Goal: Task Accomplishment & Management: Manage account settings

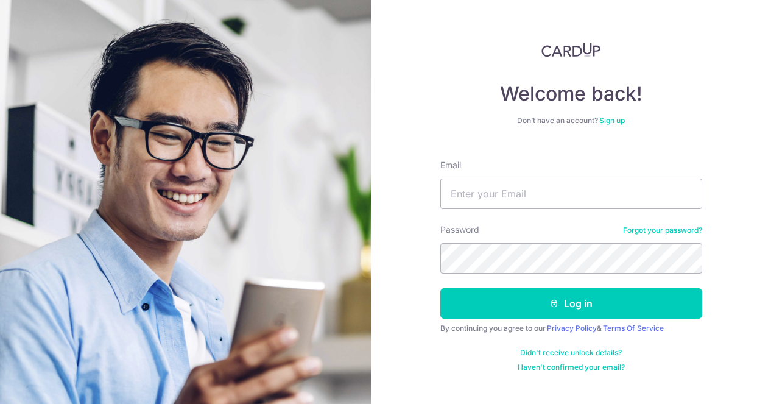
type input "[EMAIL_ADDRESS][DOMAIN_NAME]"
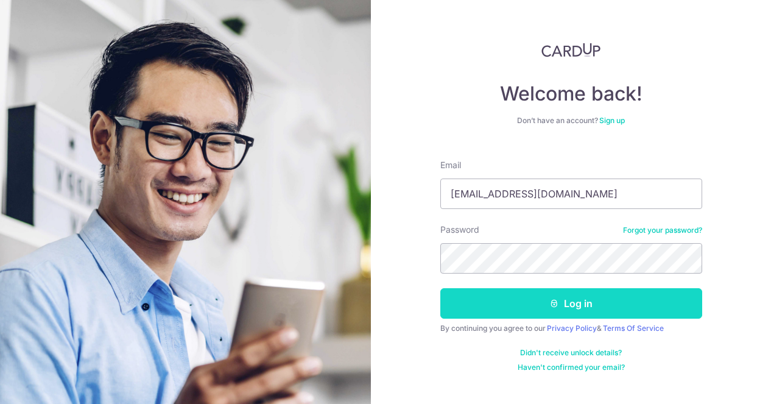
click at [524, 310] on button "Log in" at bounding box center [571, 303] width 262 height 30
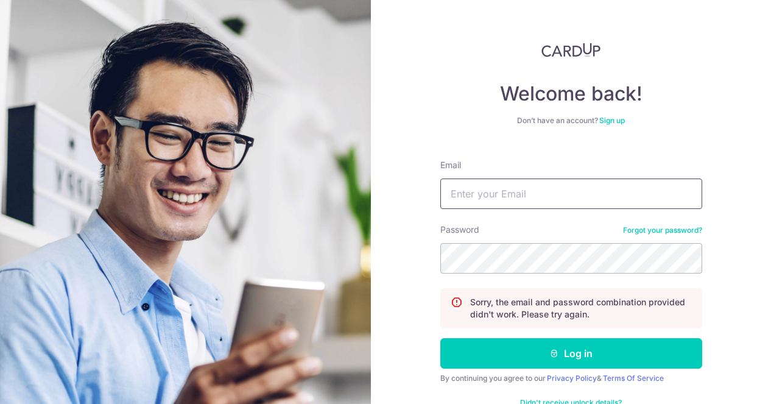
click at [547, 201] on input "Email" at bounding box center [571, 193] width 262 height 30
type input "[EMAIL_ADDRESS][DOMAIN_NAME]"
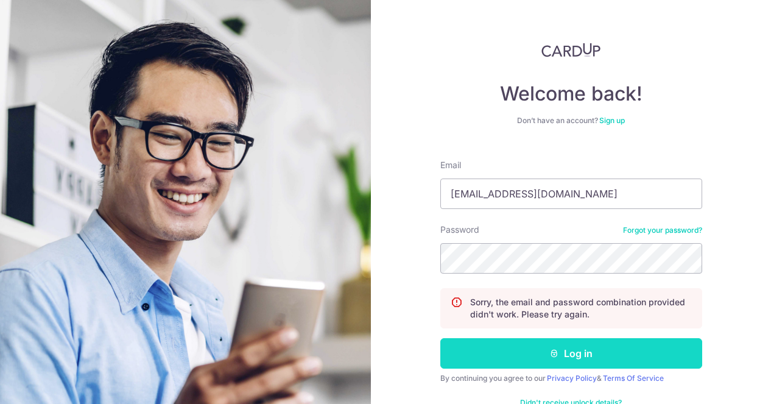
click at [526, 343] on button "Log in" at bounding box center [571, 353] width 262 height 30
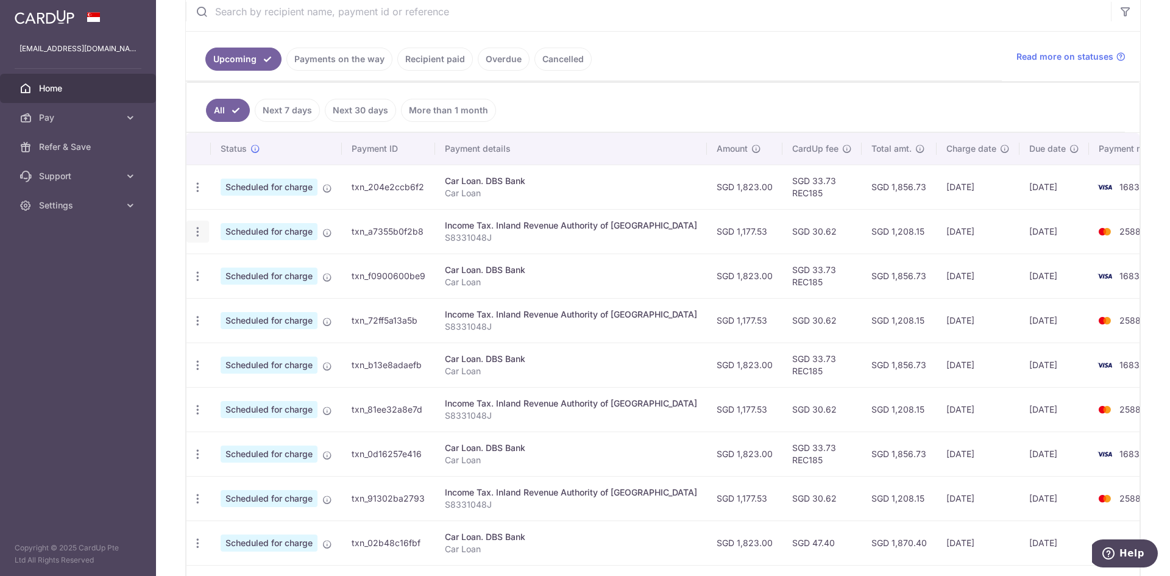
click at [200, 232] on icon "button" at bounding box center [197, 231] width 13 height 13
click at [243, 267] on span "Update payment" at bounding box center [262, 265] width 83 height 15
radio input "true"
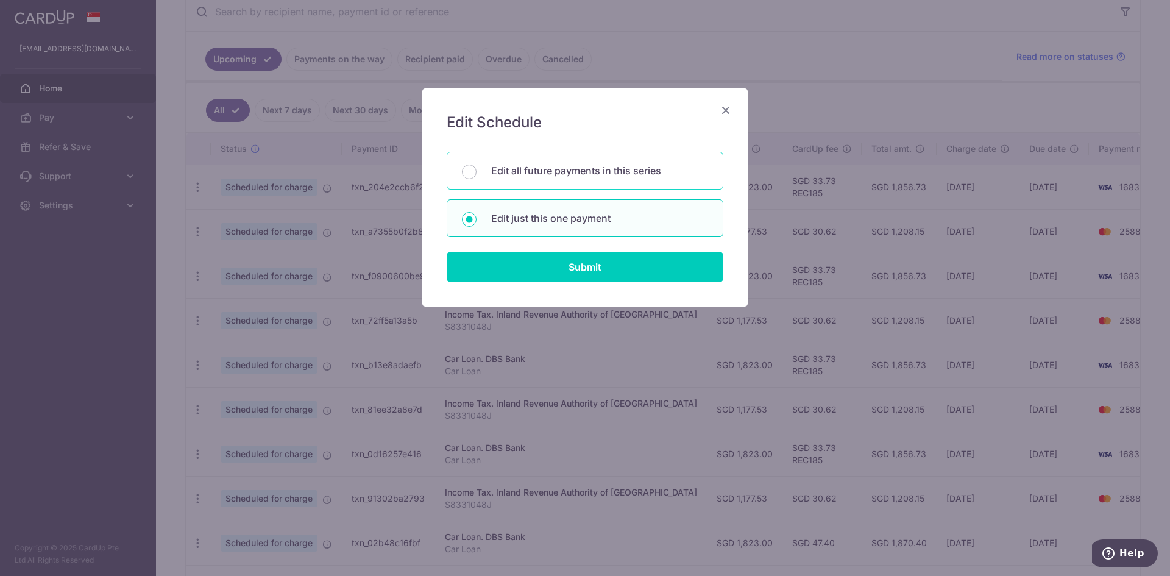
click at [560, 182] on div "Edit all future payments in this series" at bounding box center [585, 171] width 277 height 38
radio input "true"
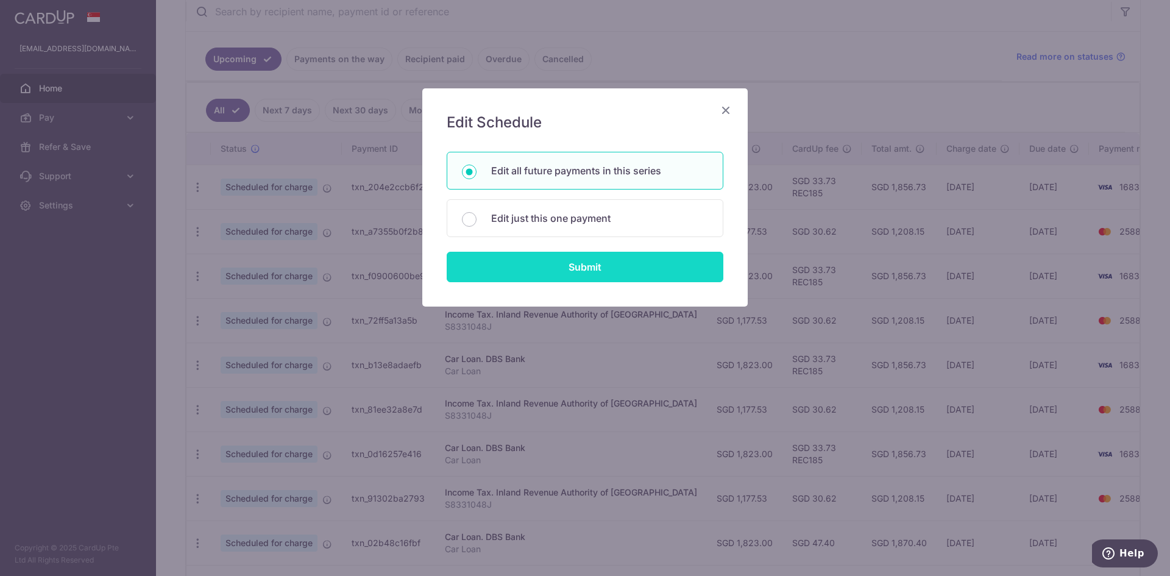
click at [584, 269] on input "Submit" at bounding box center [585, 267] width 277 height 30
radio input "true"
type input "1,177.53"
type input "S8331048J"
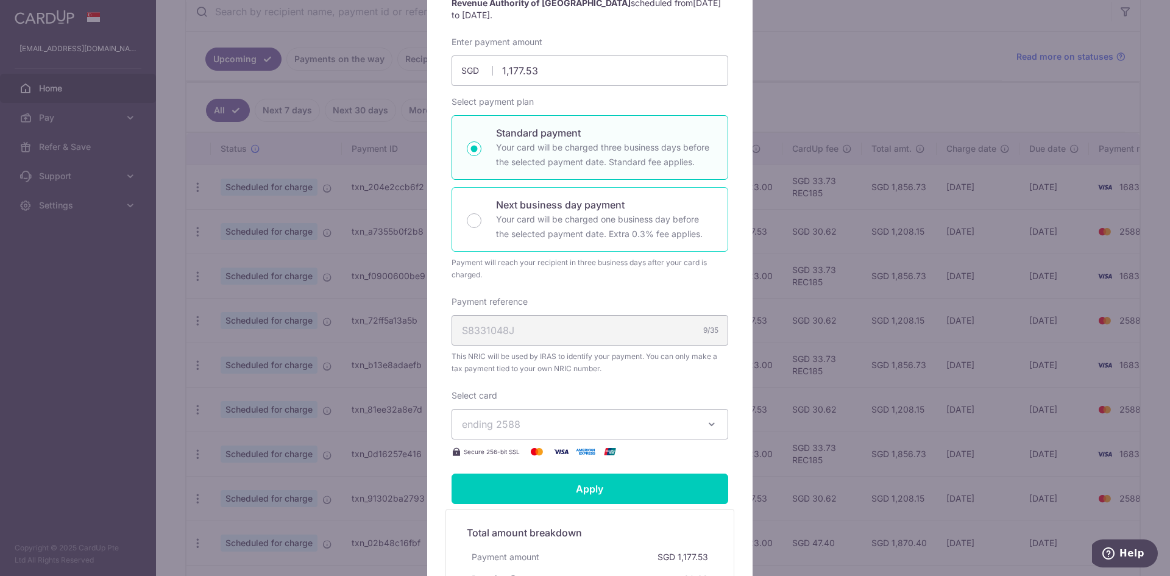
scroll to position [183, 0]
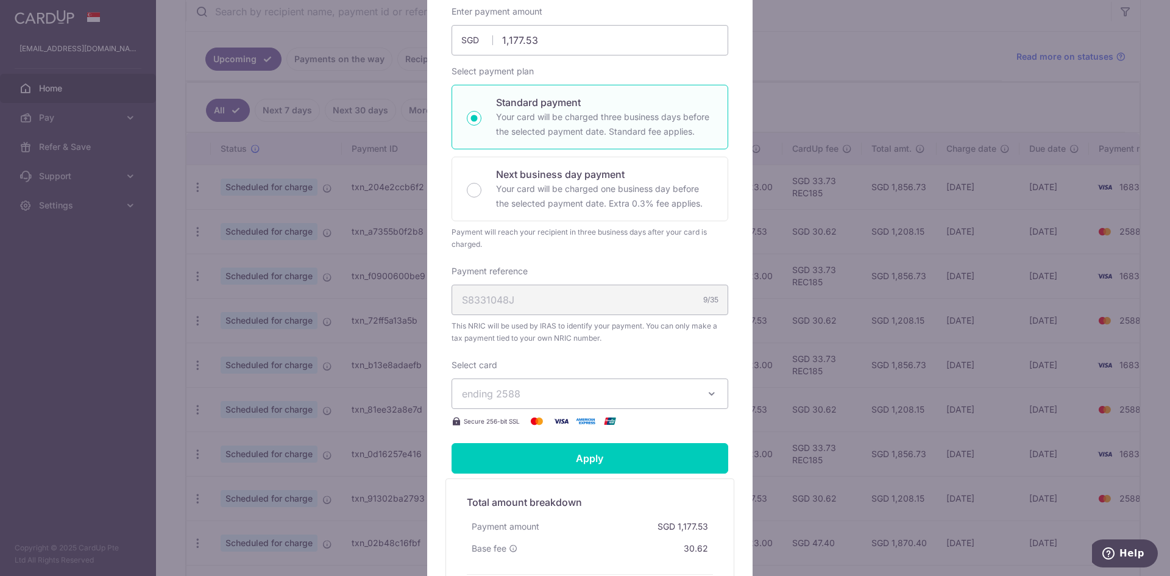
click at [601, 399] on span "ending 2588" at bounding box center [579, 393] width 234 height 15
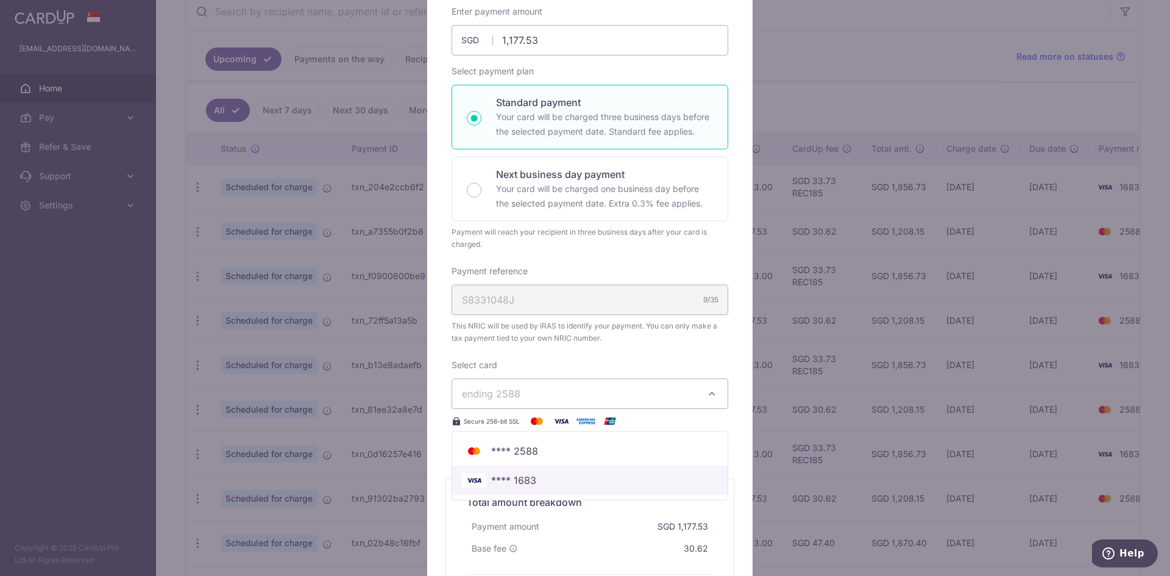
click at [570, 475] on span "**** 1683" at bounding box center [590, 480] width 256 height 15
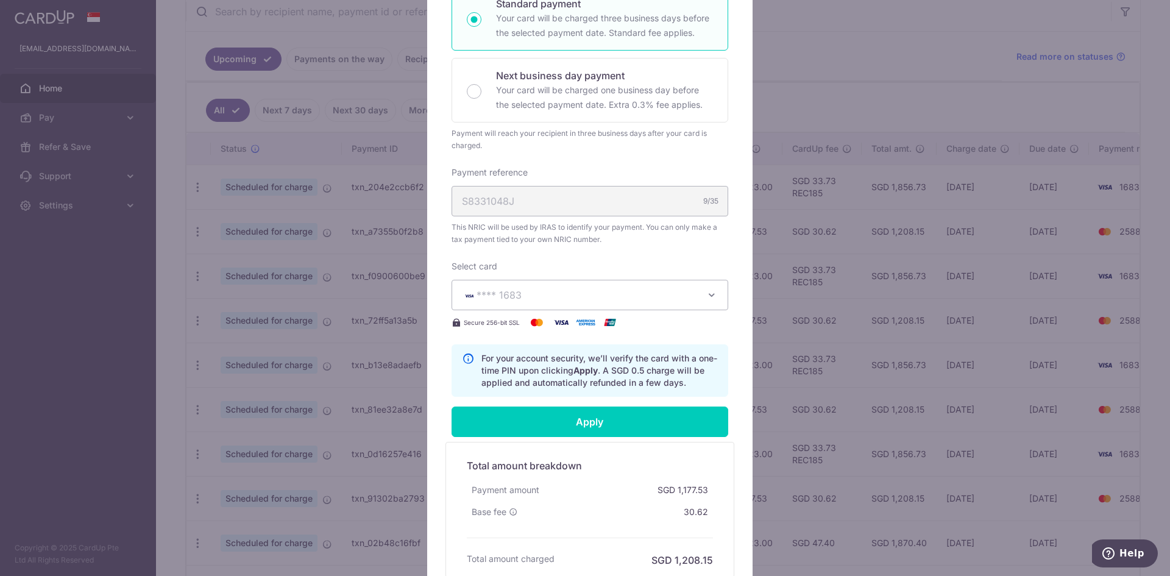
scroll to position [396, 0]
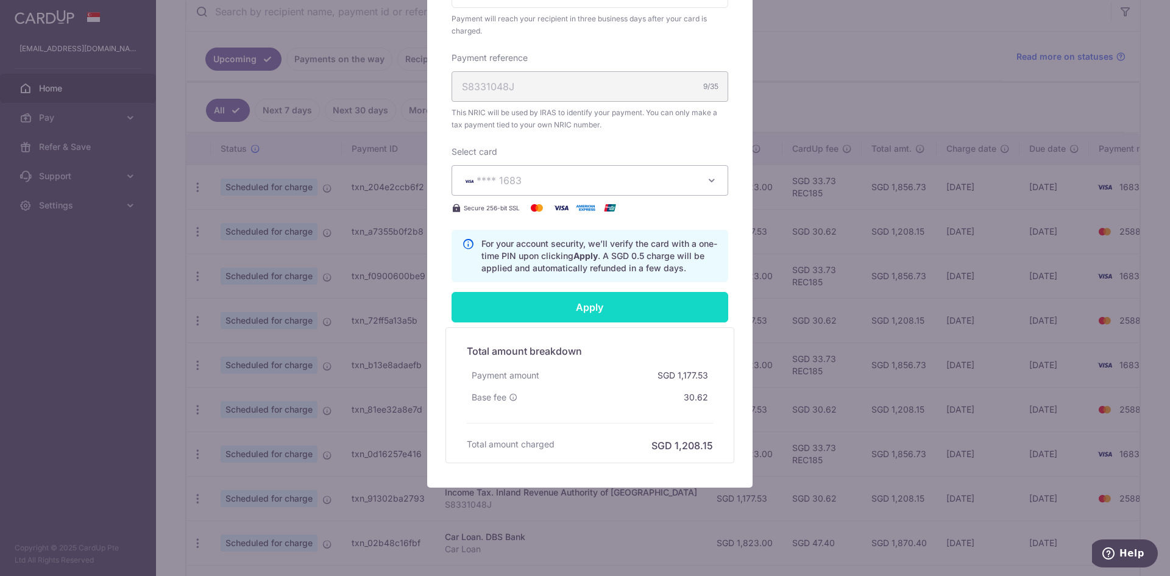
click at [577, 310] on input "Apply" at bounding box center [589, 307] width 277 height 30
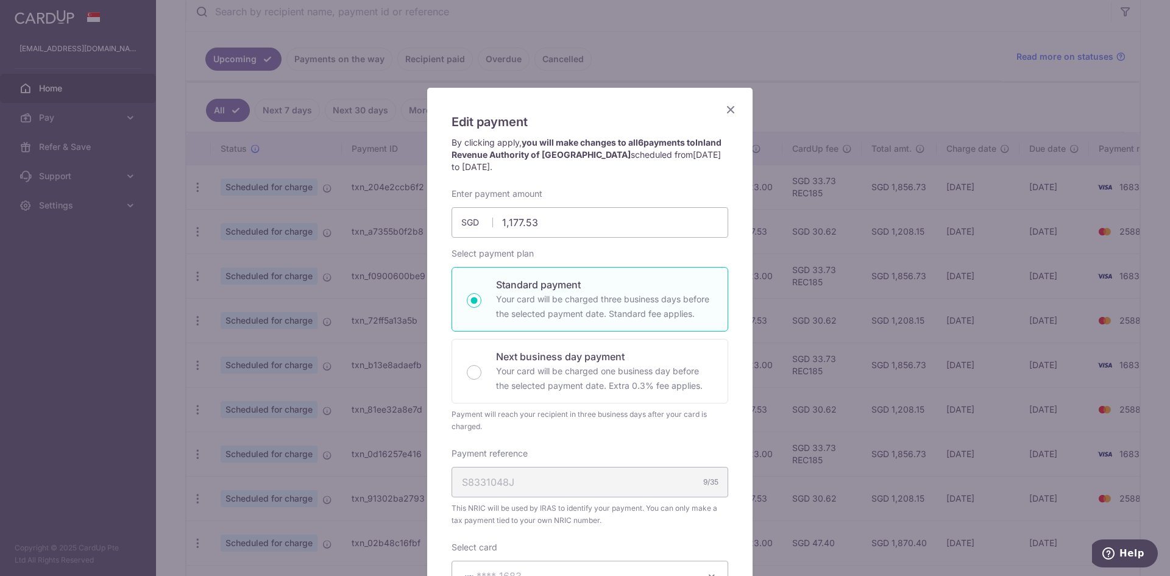
scroll to position [0, 0]
type input "Successfully Applied"
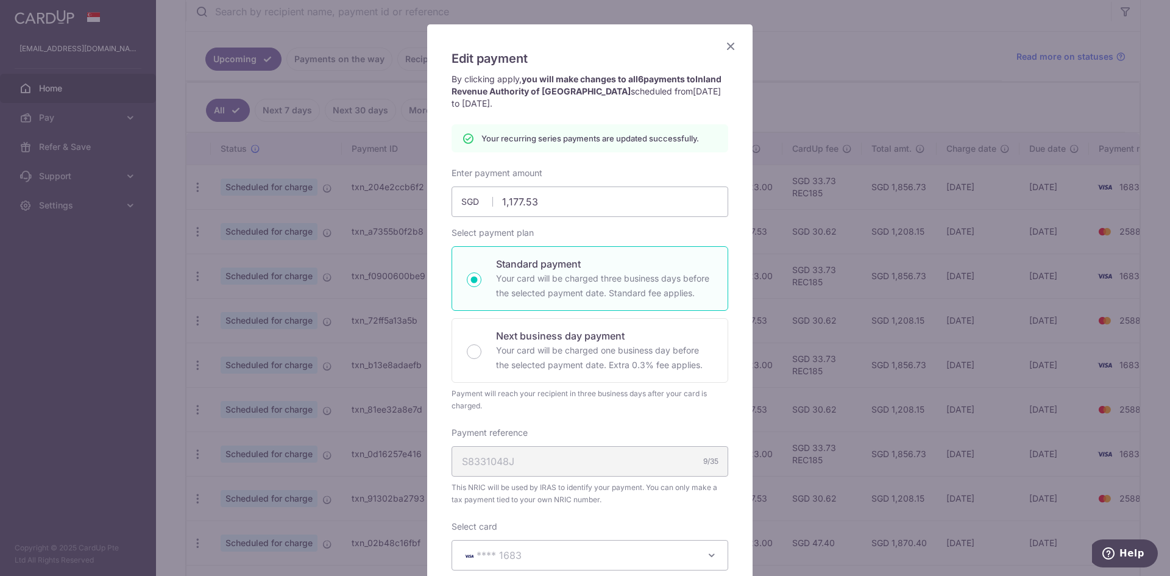
scroll to position [61, 0]
click at [723, 49] on icon "Close" at bounding box center [730, 48] width 15 height 15
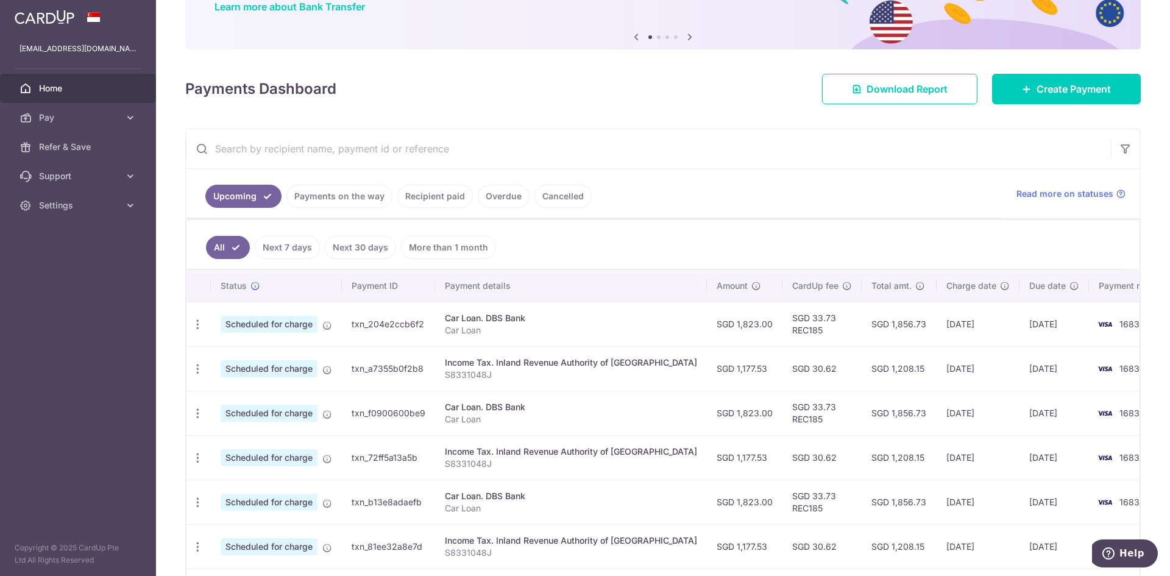
scroll to position [122, 0]
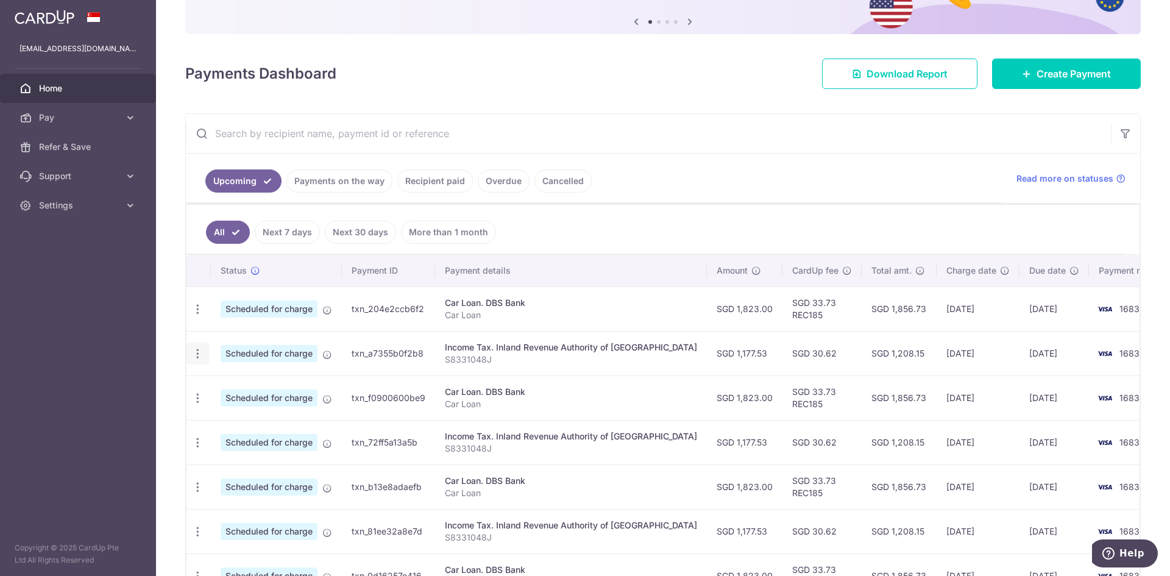
click at [201, 353] on icon "button" at bounding box center [197, 353] width 13 height 13
click at [246, 394] on span "Update payment" at bounding box center [262, 387] width 83 height 15
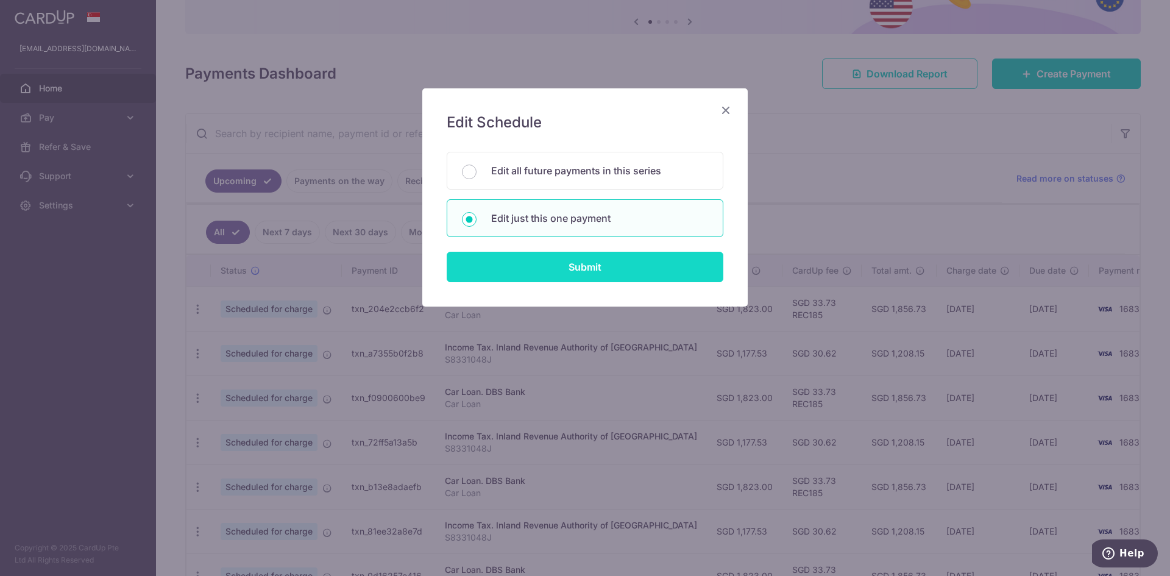
click at [541, 269] on input "Submit" at bounding box center [585, 267] width 277 height 30
radio input "true"
type input "1,177.53"
type input "[DATE]"
type input "S8331048J"
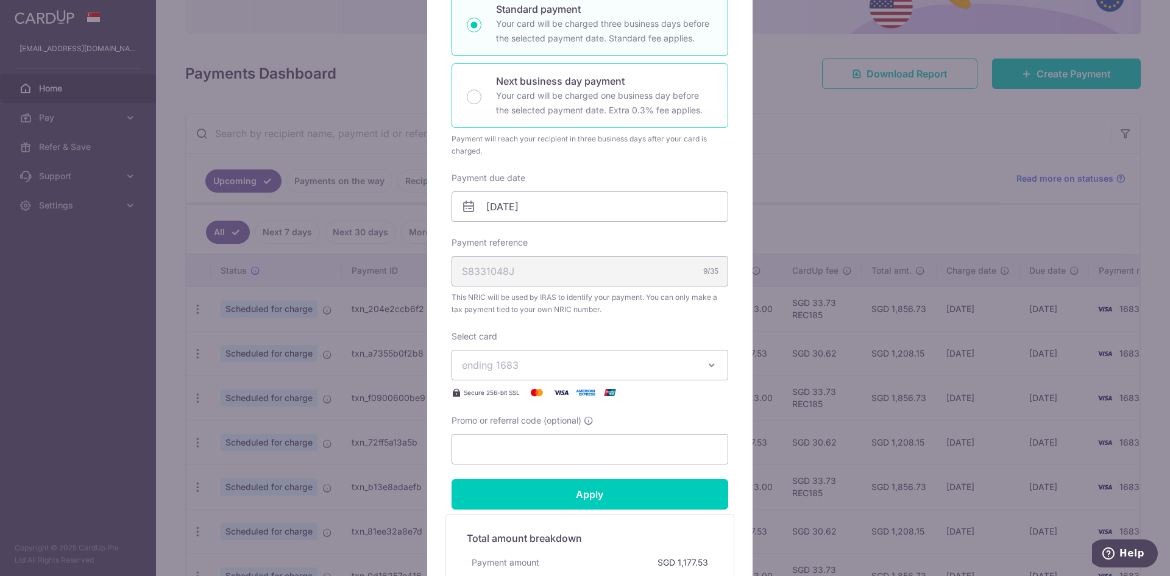
scroll to position [365, 0]
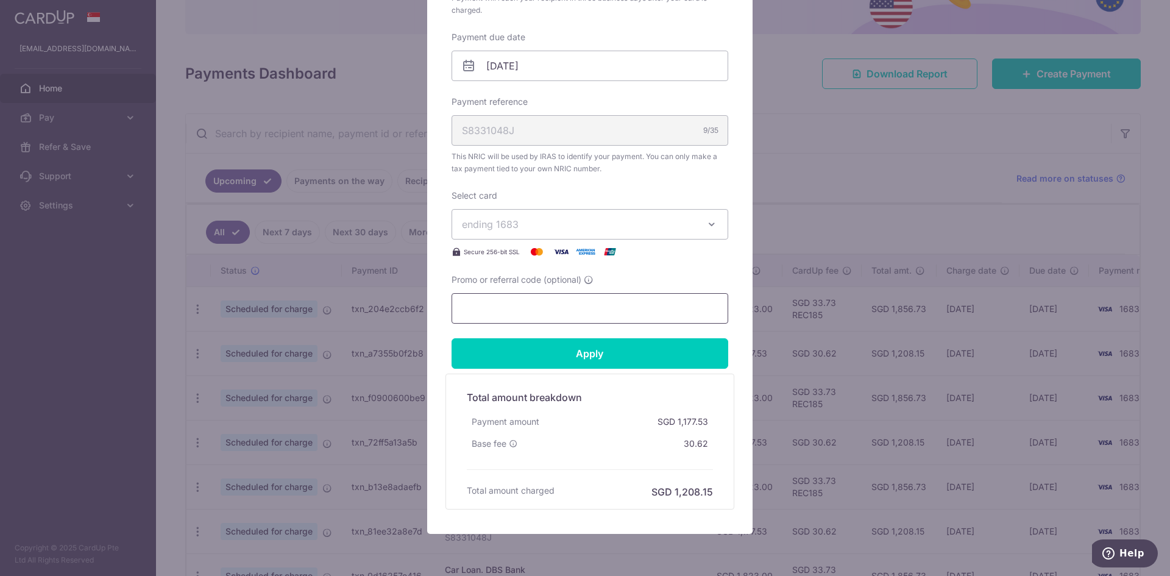
click at [559, 306] on input "Promo or referral code (optional)" at bounding box center [589, 308] width 277 height 30
paste input "REC185"
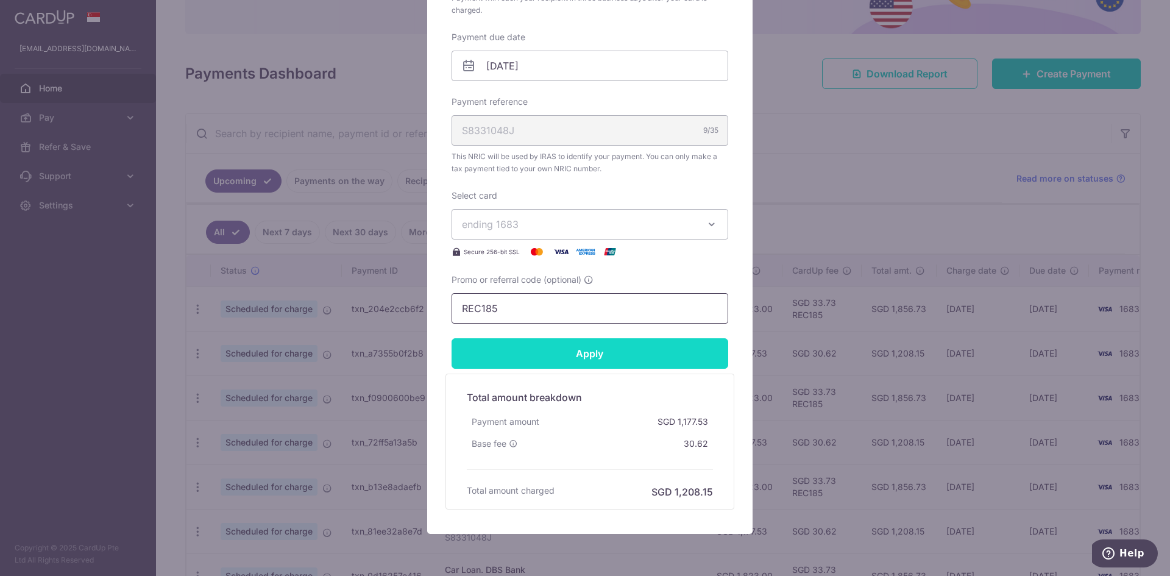
type input "REC185"
click at [560, 347] on input "Apply" at bounding box center [589, 353] width 277 height 30
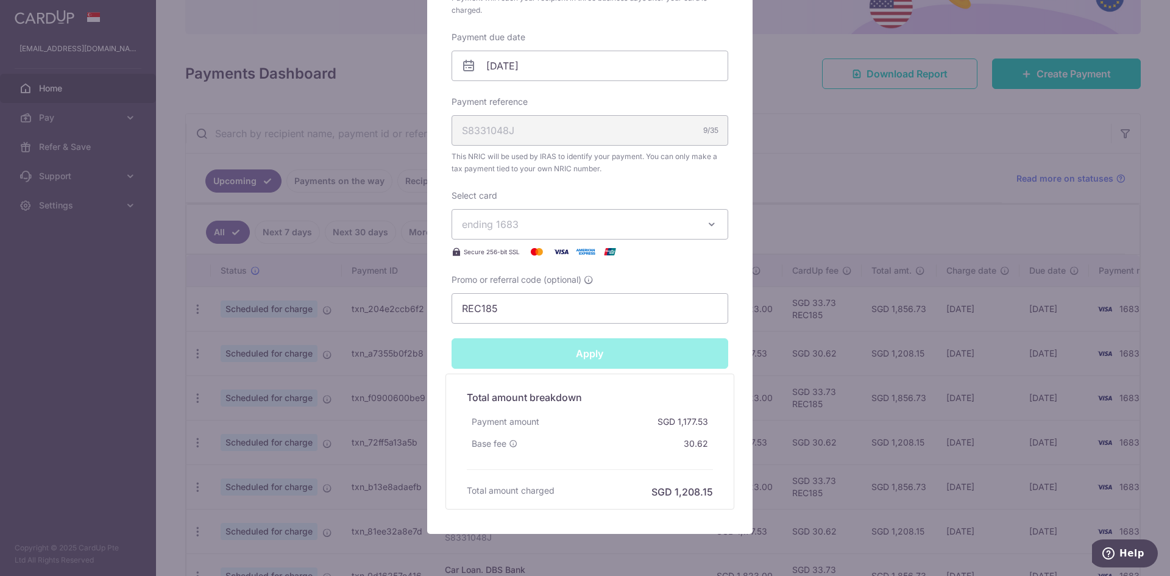
type input "Successfully Applied"
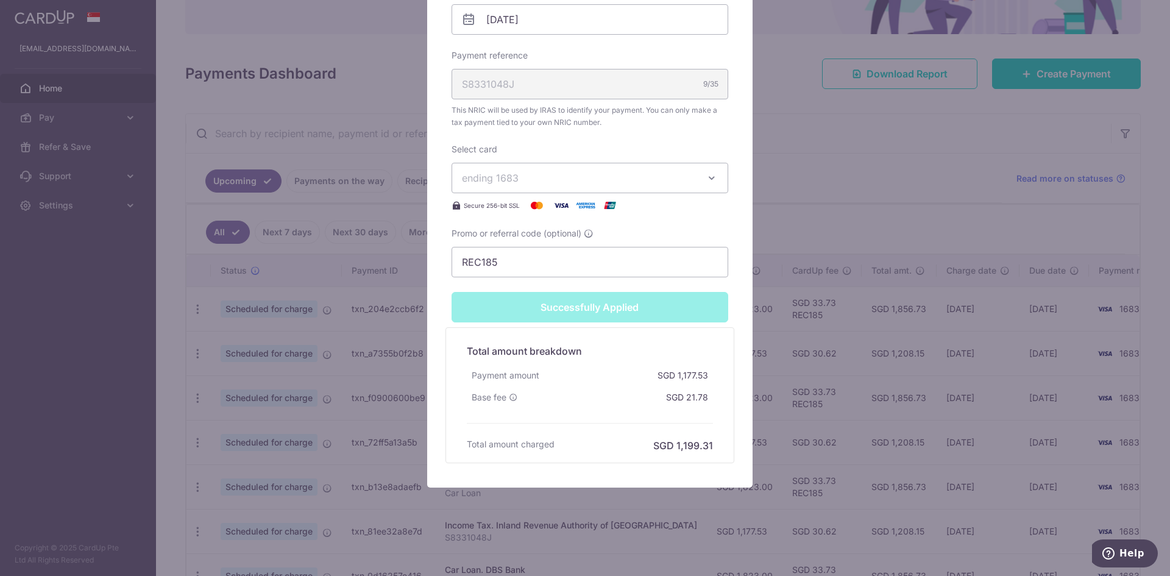
scroll to position [89, 0]
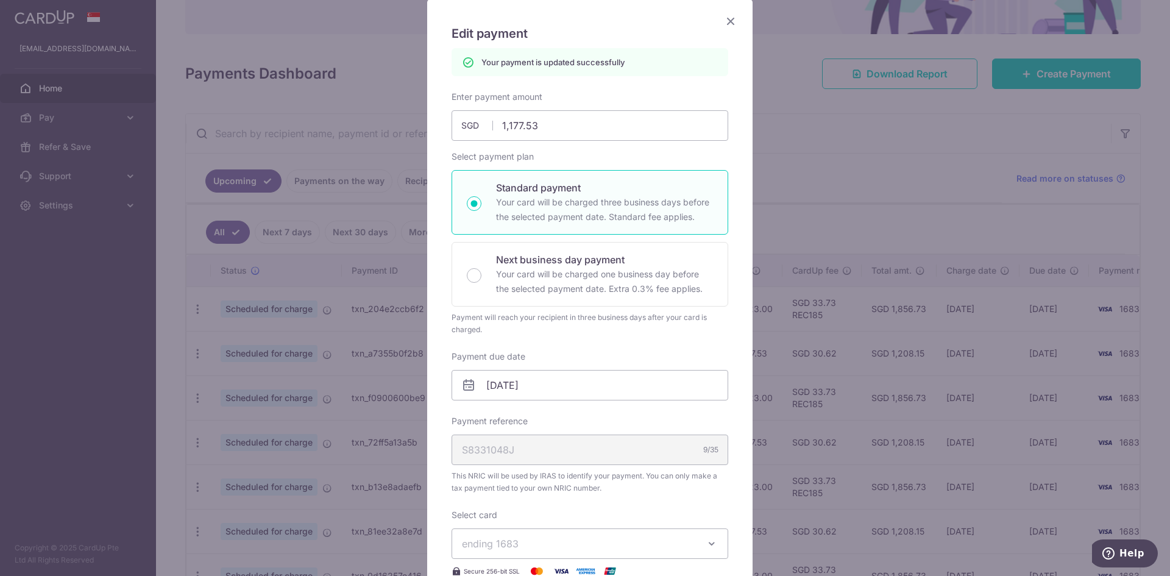
click at [723, 19] on icon "Close" at bounding box center [730, 20] width 15 height 15
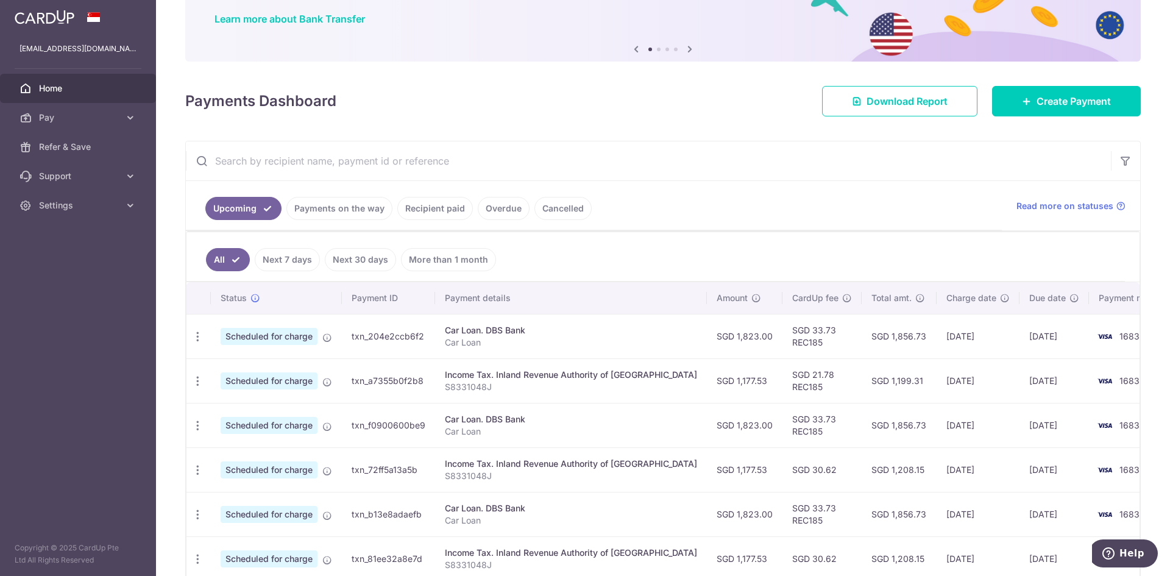
scroll to position [122, 0]
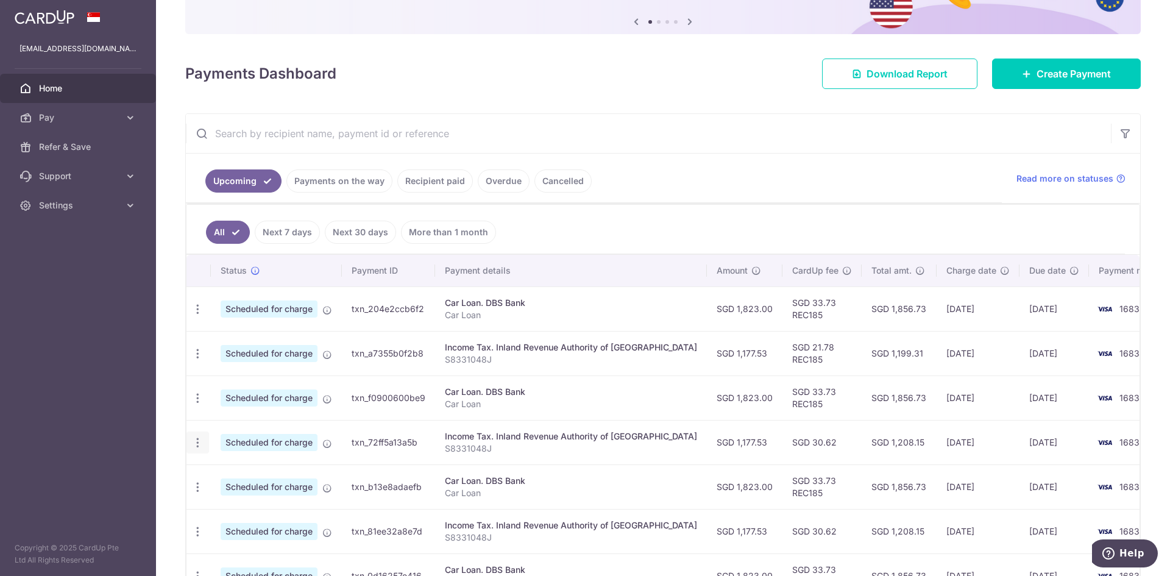
click at [201, 447] on icon "button" at bounding box center [197, 442] width 13 height 13
click at [242, 478] on span "Update payment" at bounding box center [262, 475] width 83 height 15
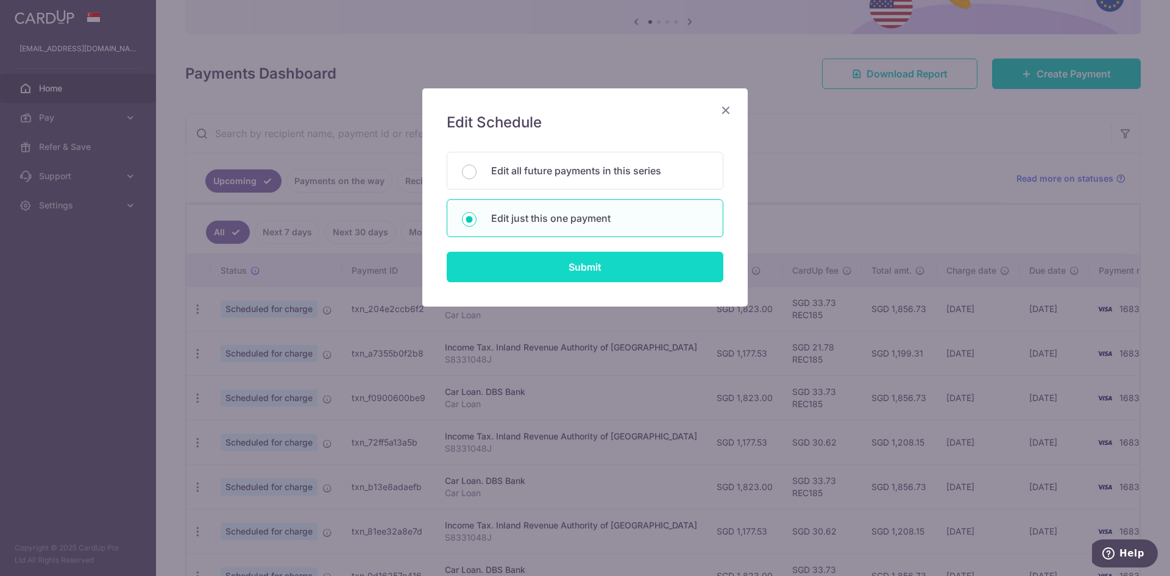
click at [571, 270] on input "Submit" at bounding box center [585, 267] width 277 height 30
radio input "true"
type input "1,177.53"
type input "[DATE]"
type input "S8331048J"
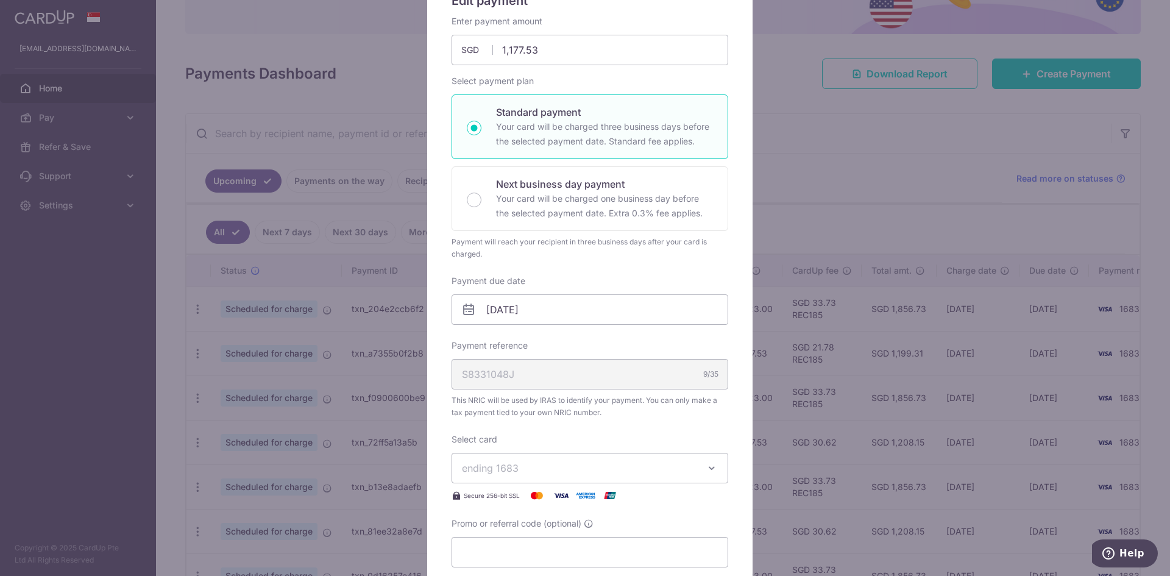
click at [527, 467] on span "ending 1683" at bounding box center [579, 468] width 234 height 15
click at [573, 432] on div "Enter payment amount 1,177.53 1177.53 SGD To change the payment amount, please …" at bounding box center [589, 291] width 277 height 552
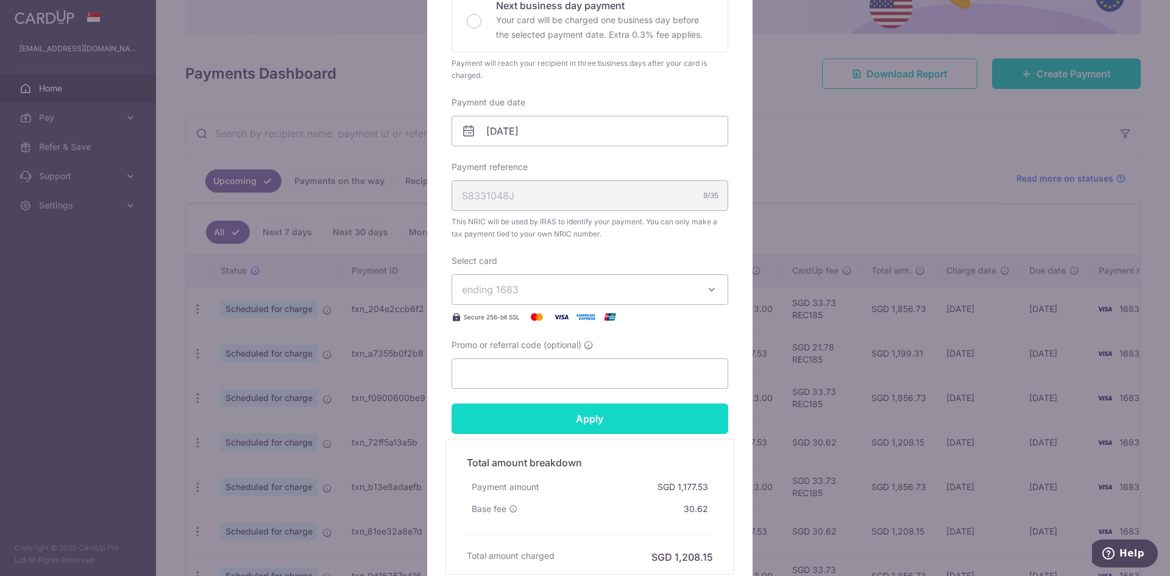
scroll to position [305, 0]
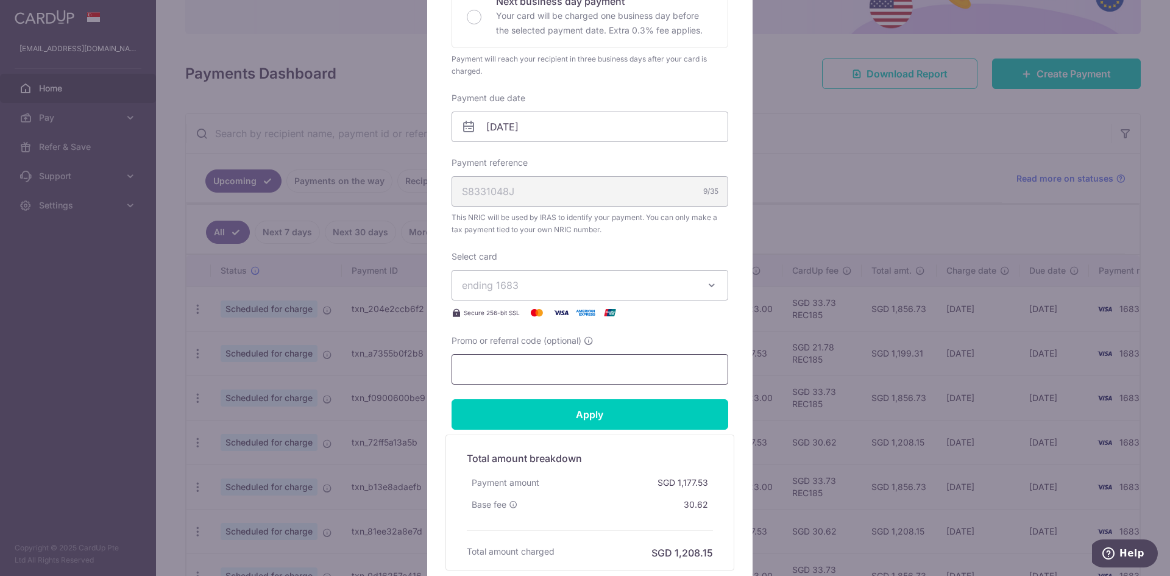
click at [547, 373] on input "Promo or referral code (optional)" at bounding box center [589, 369] width 277 height 30
paste input "REC185"
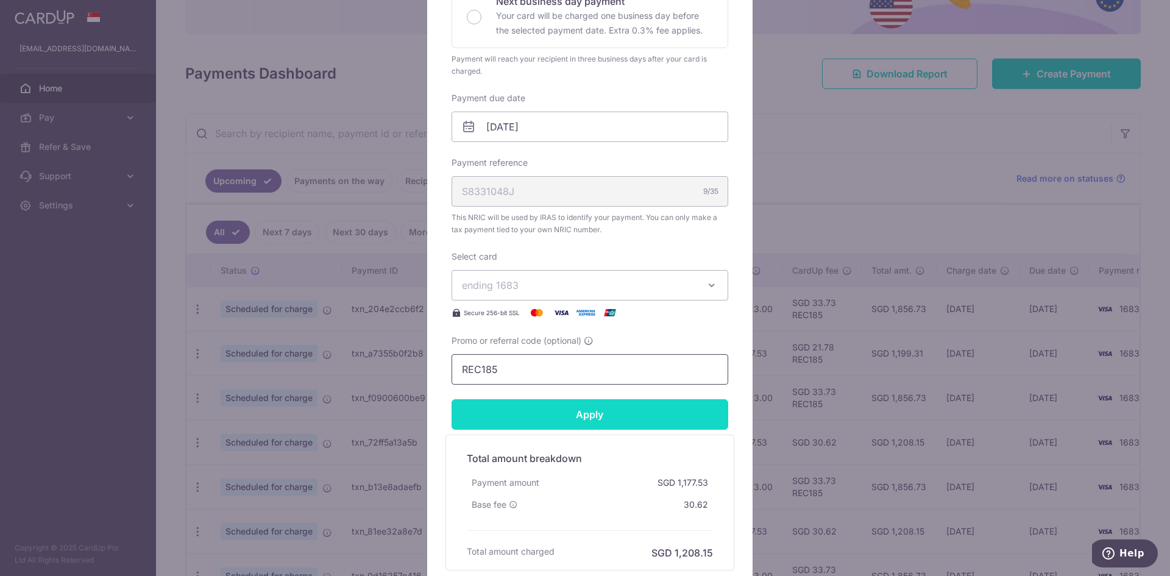
type input "REC185"
click at [544, 412] on input "Apply" at bounding box center [589, 414] width 277 height 30
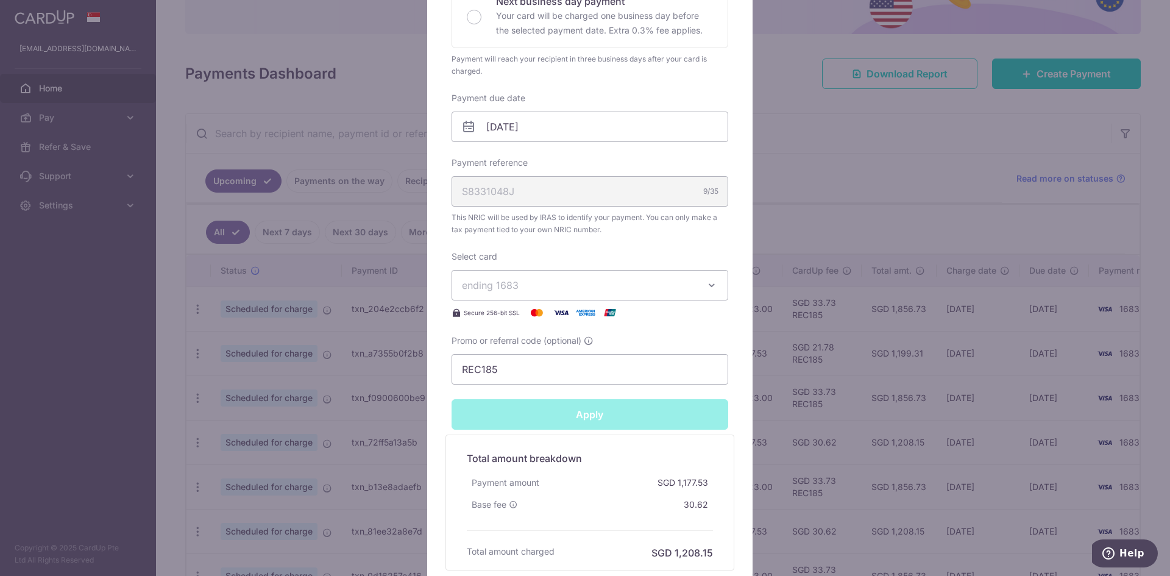
type input "Successfully Applied"
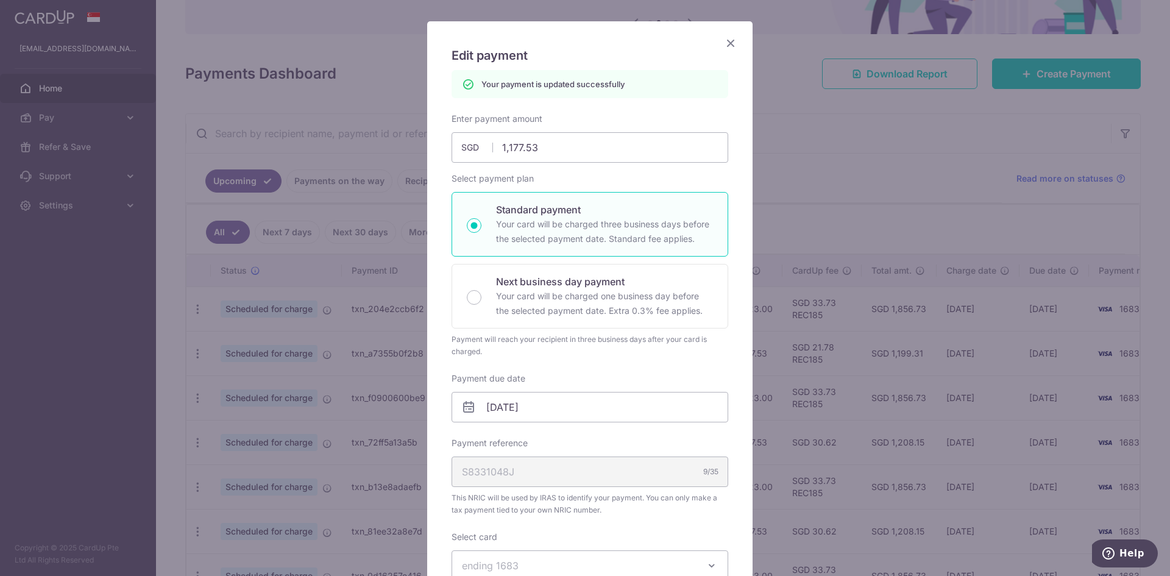
scroll to position [0, 0]
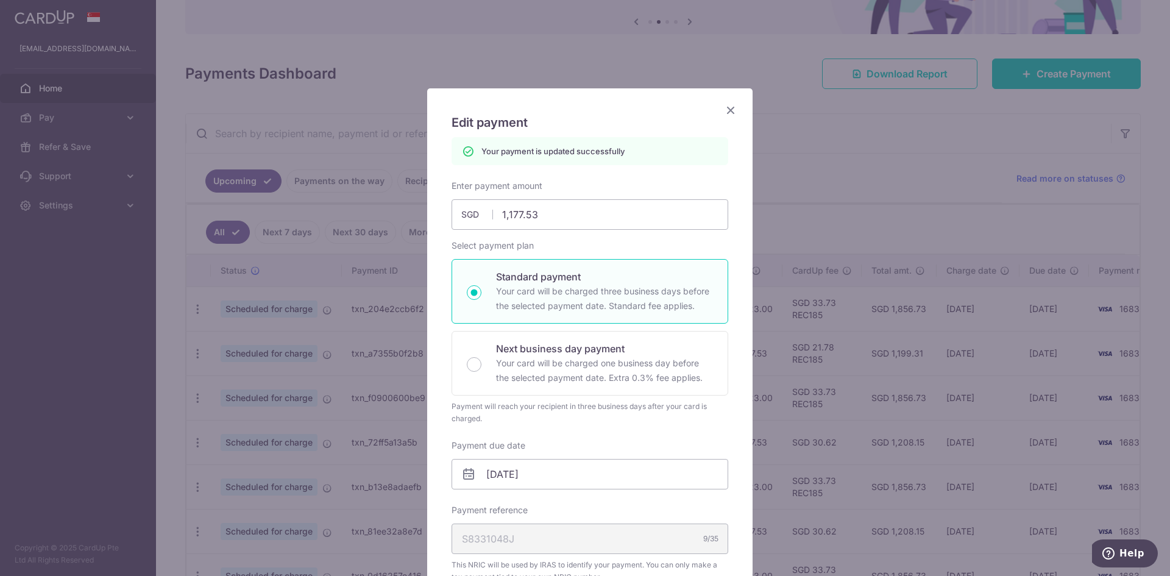
click at [724, 113] on icon "Close" at bounding box center [730, 109] width 15 height 15
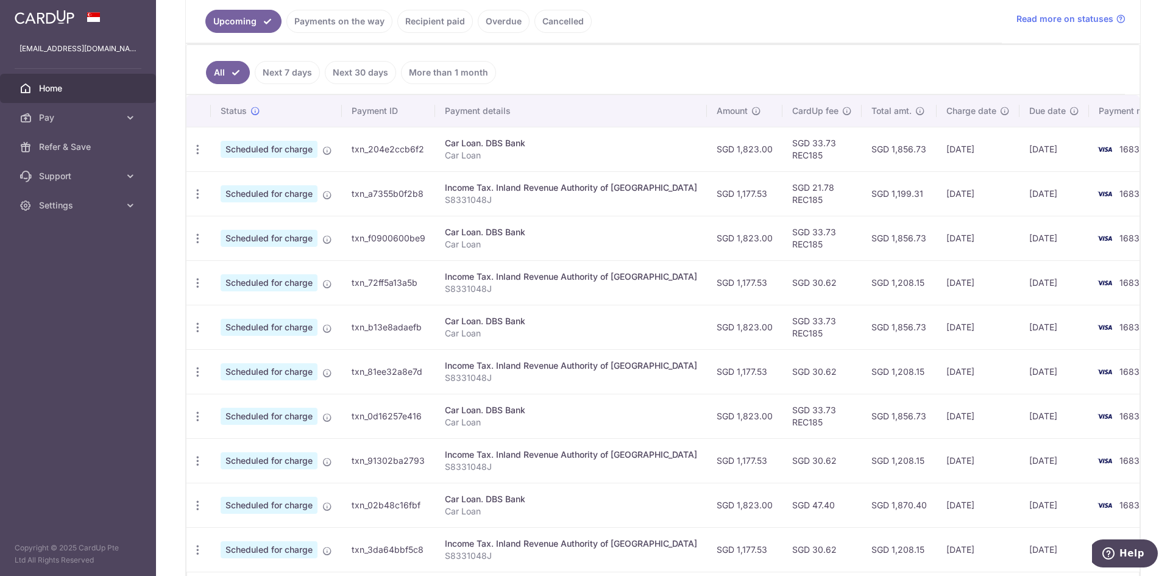
scroll to position [305, 0]
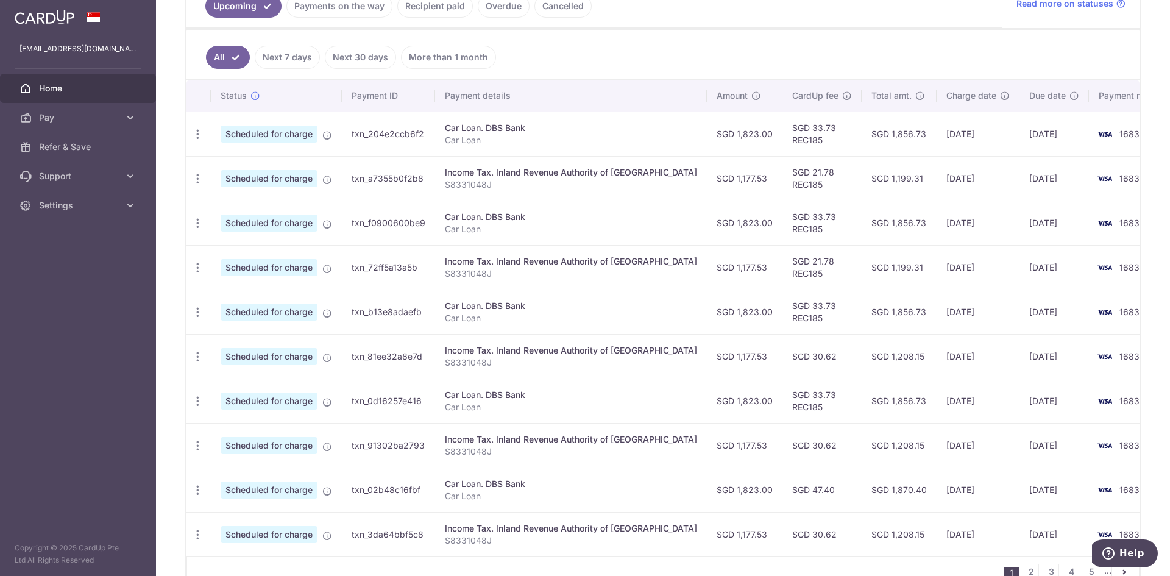
scroll to position [305, 0]
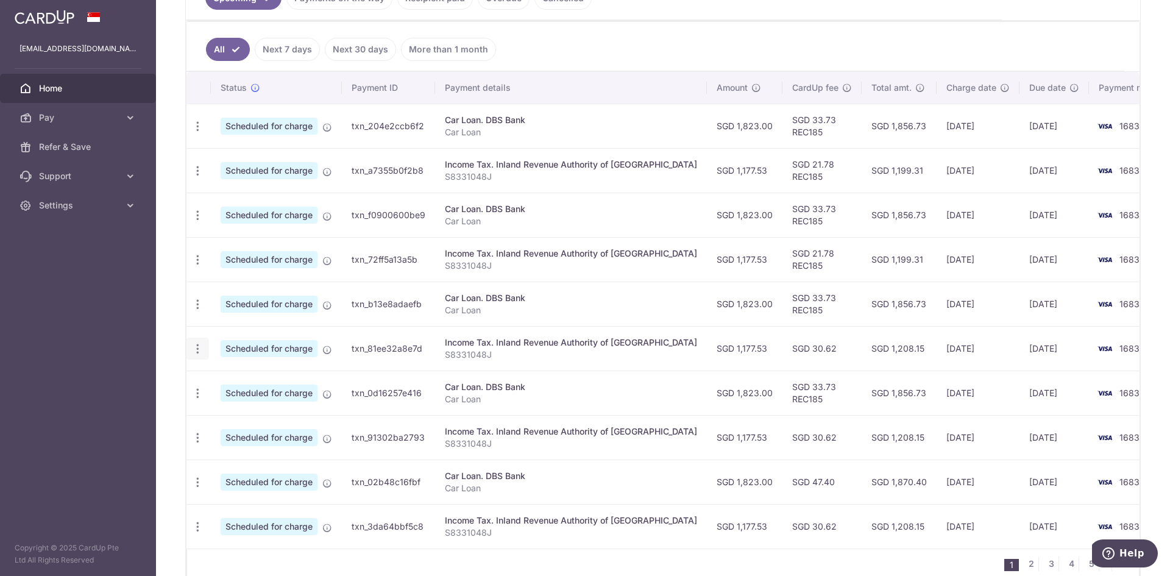
click at [200, 344] on icon "button" at bounding box center [197, 348] width 13 height 13
click at [249, 389] on span "Update payment" at bounding box center [262, 382] width 83 height 15
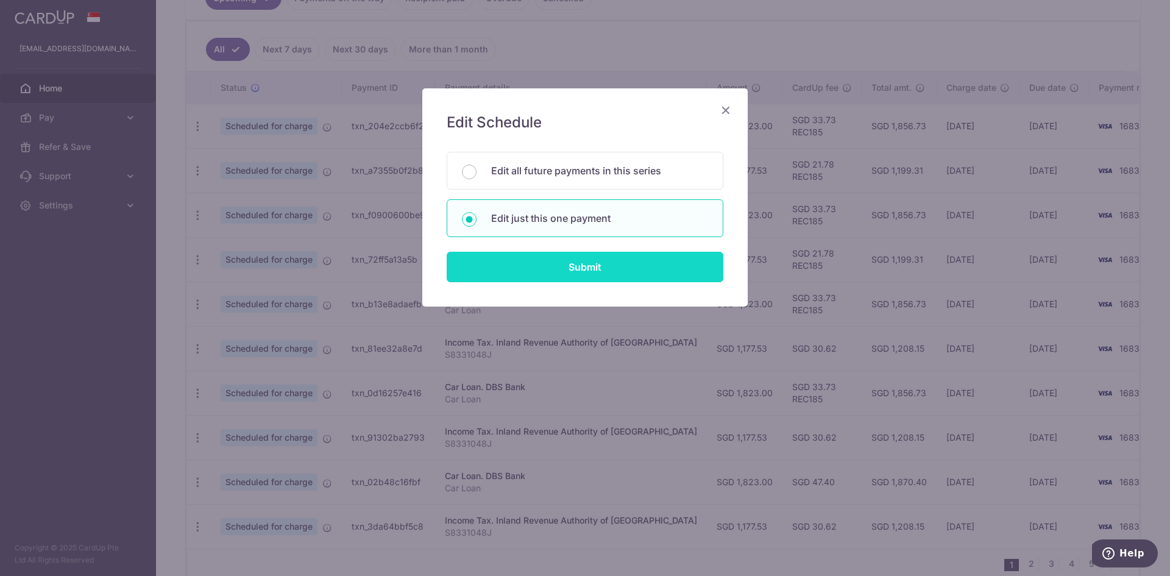
click at [606, 273] on input "Submit" at bounding box center [585, 267] width 277 height 30
radio input "true"
type input "1,177.53"
type input "[DATE]"
type input "S8331048J"
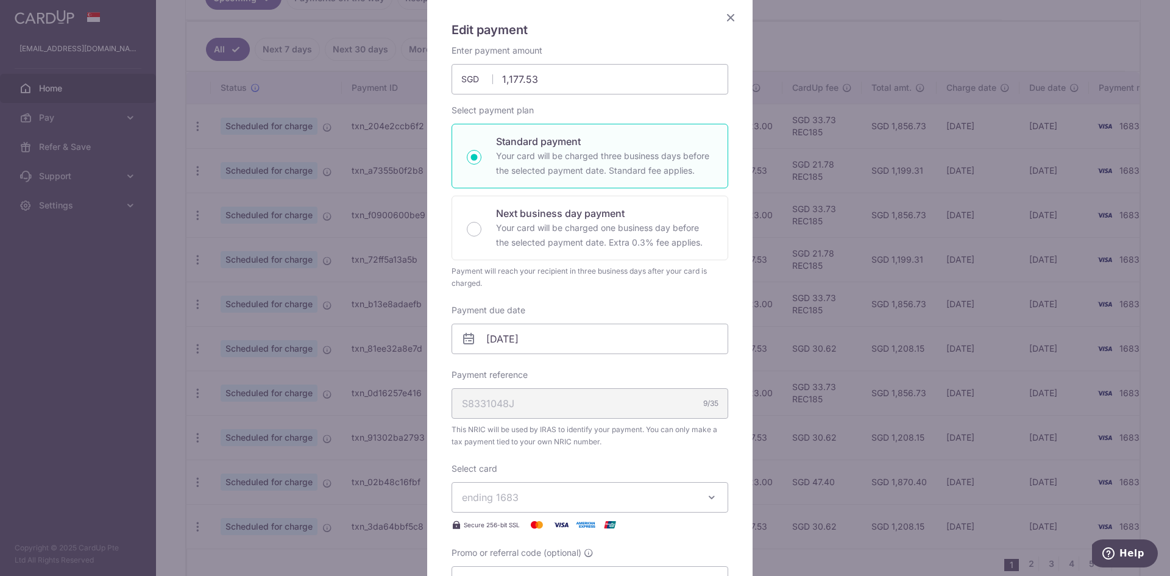
scroll to position [183, 0]
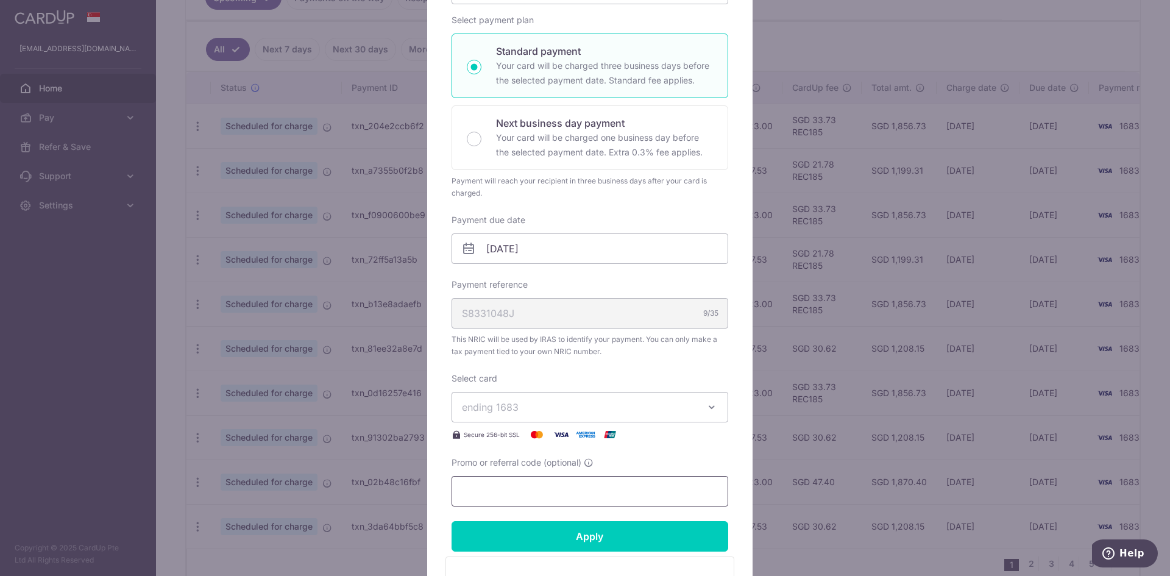
click at [534, 495] on input "Promo or referral code (optional)" at bounding box center [589, 491] width 277 height 30
paste input "REC185"
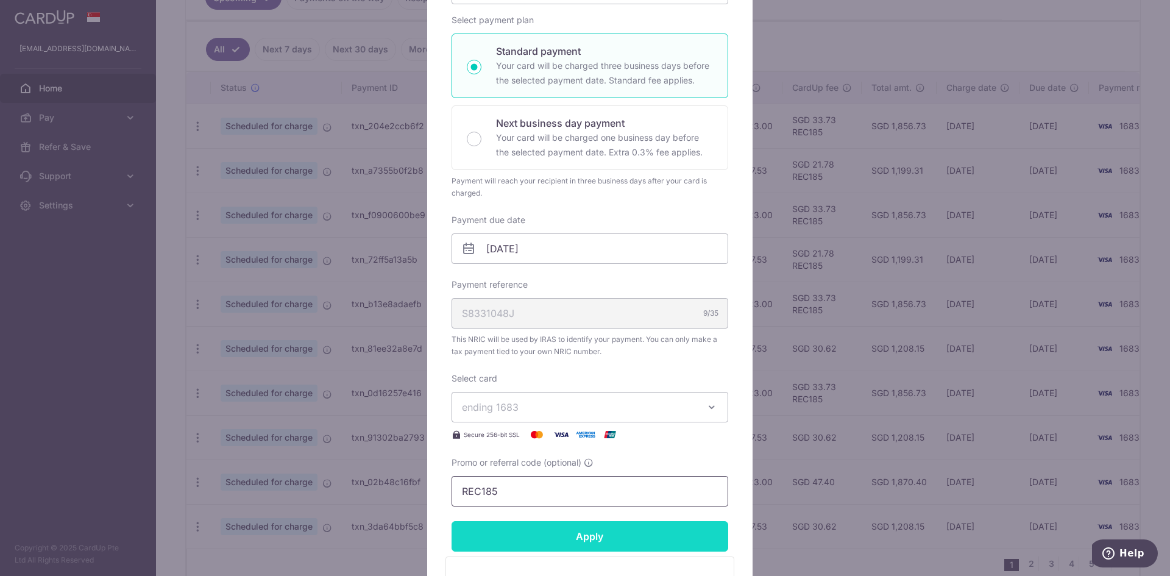
type input "REC185"
click at [540, 537] on input "Apply" at bounding box center [589, 536] width 277 height 30
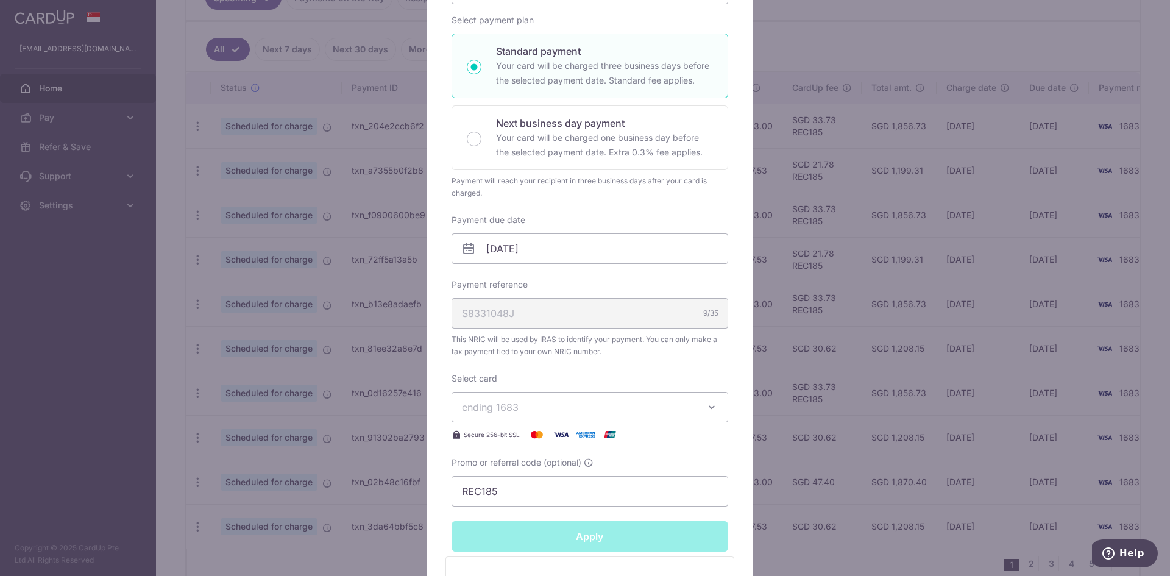
type input "Successfully Applied"
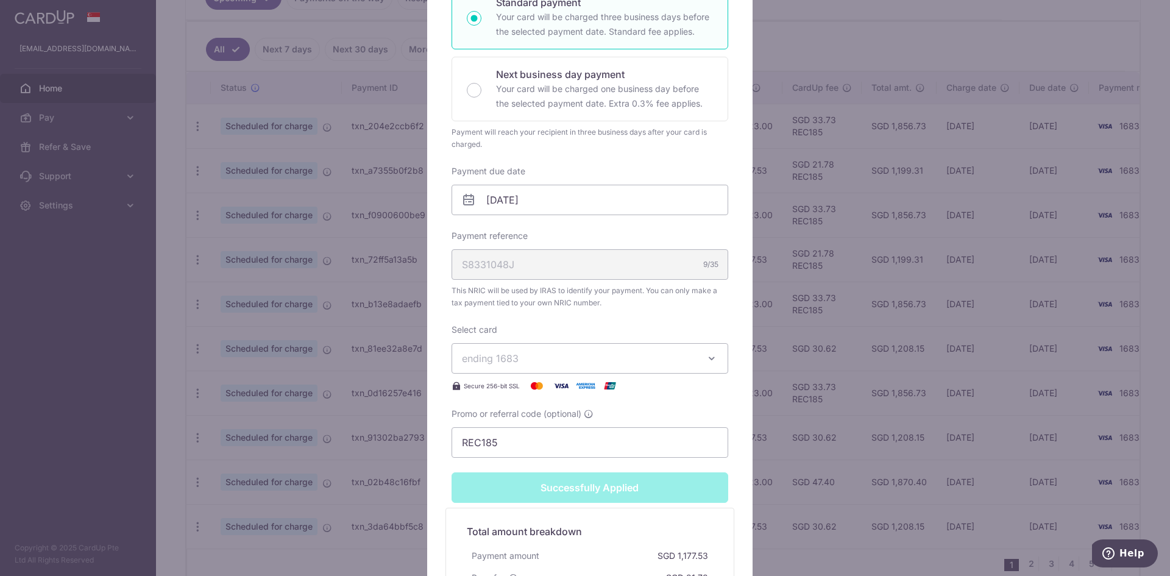
scroll to position [89, 0]
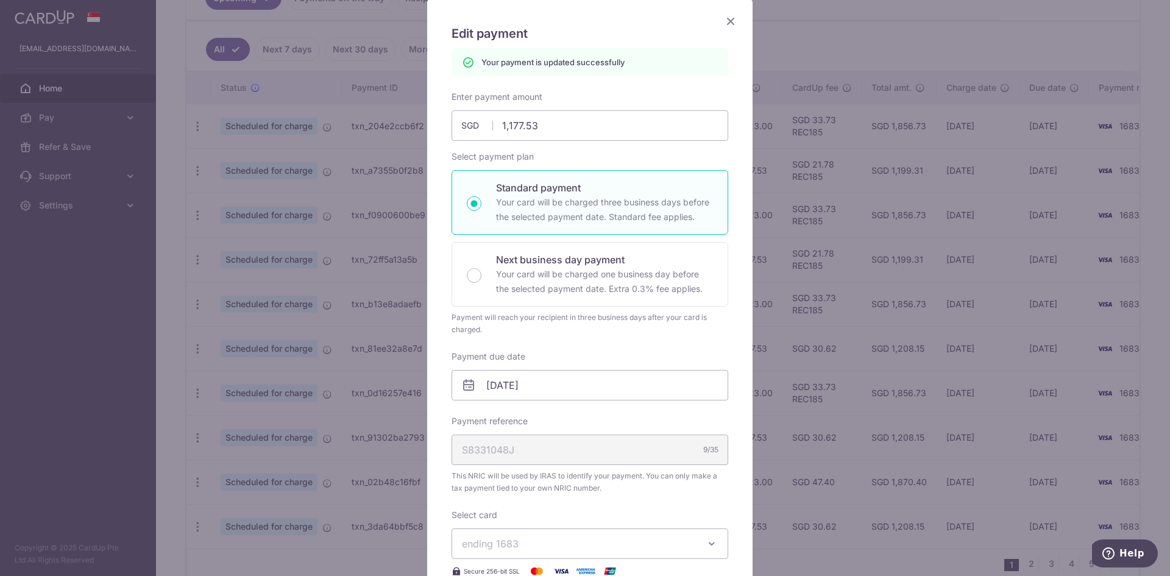
click at [723, 23] on icon "Close" at bounding box center [730, 20] width 15 height 15
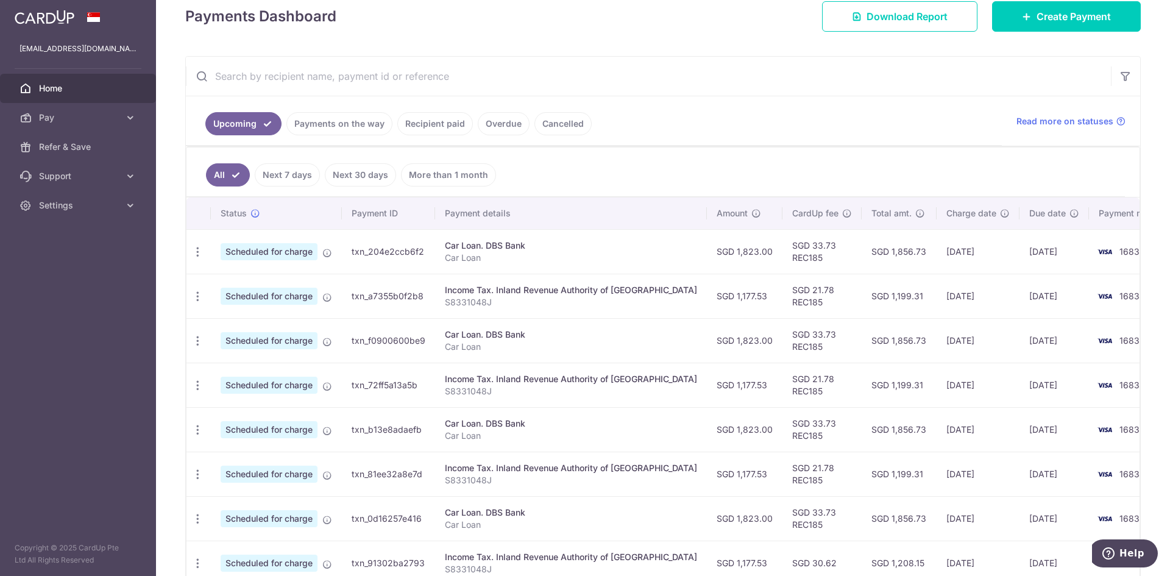
scroll to position [183, 0]
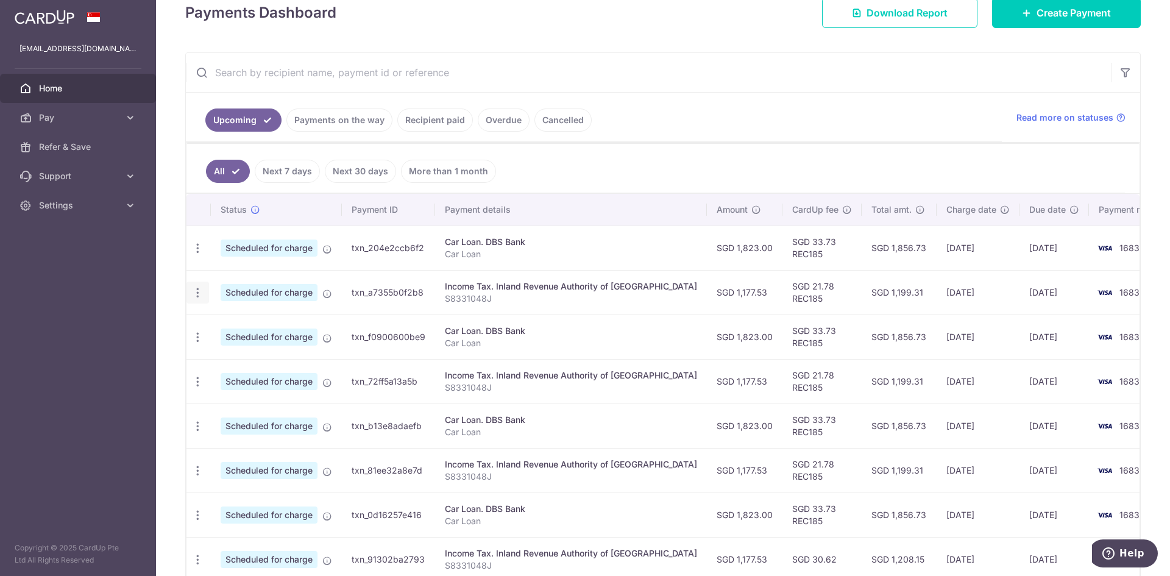
click at [197, 299] on div "Update payment Cancel payment" at bounding box center [197, 292] width 23 height 23
click at [196, 291] on icon "button" at bounding box center [197, 292] width 13 height 13
click at [241, 327] on span "Update payment" at bounding box center [262, 326] width 83 height 15
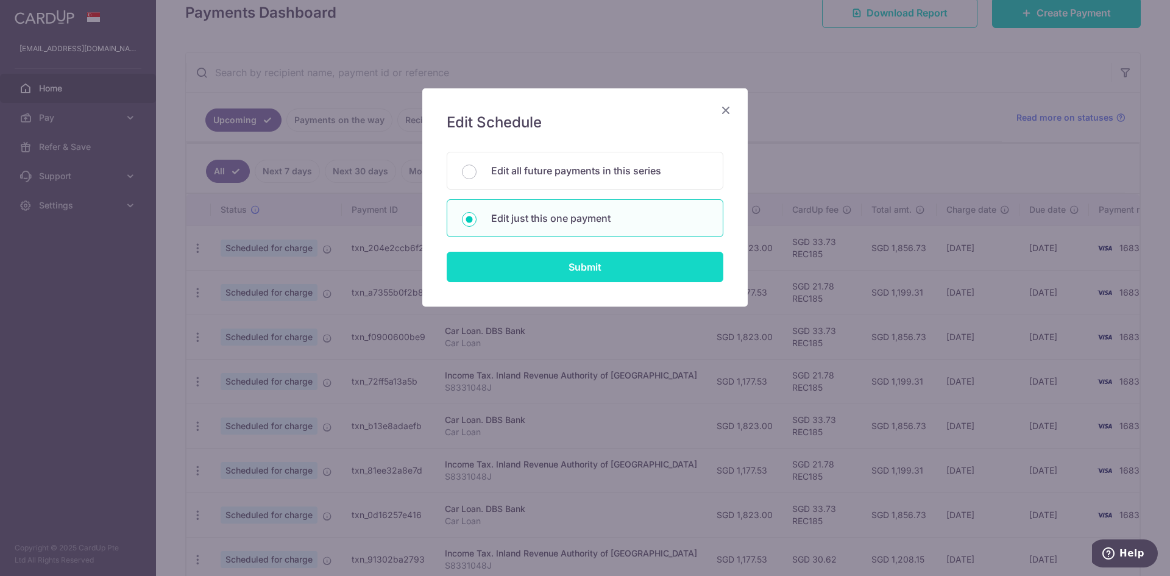
click at [510, 266] on input "Submit" at bounding box center [585, 267] width 277 height 30
radio input "true"
type input "1,177.53"
type input "[DATE]"
type input "S8331048J"
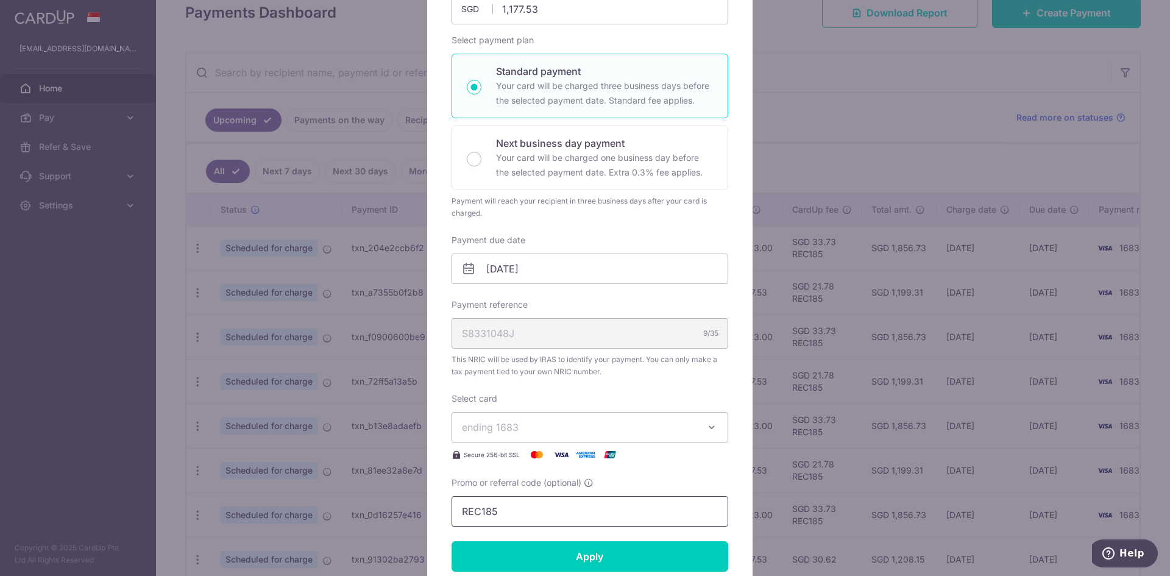
scroll to position [305, 0]
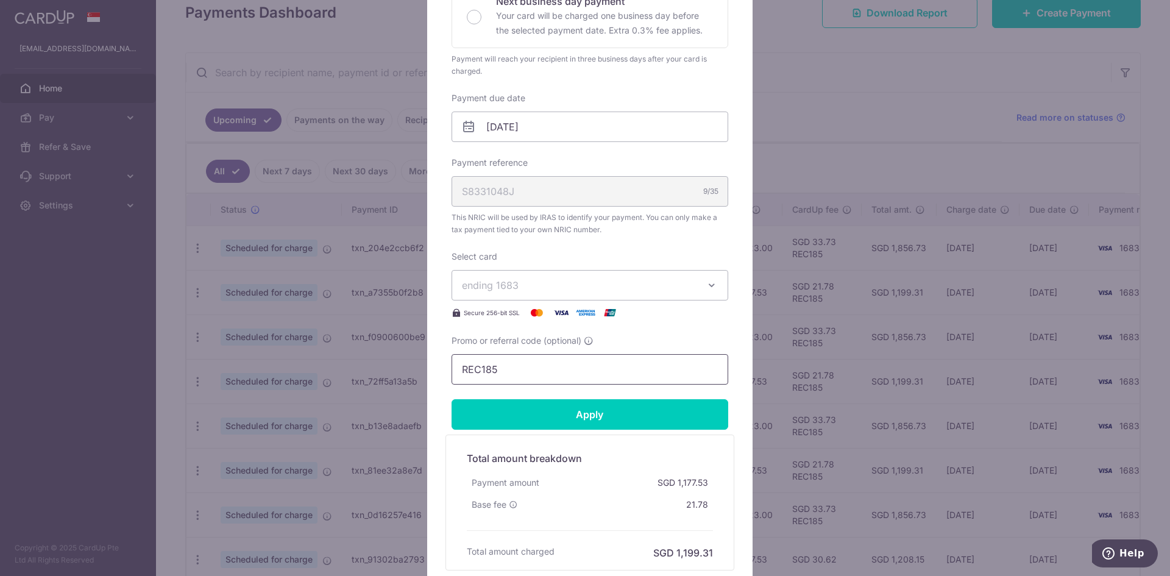
drag, startPoint x: 537, startPoint y: 367, endPoint x: 415, endPoint y: 369, distance: 121.8
click at [415, 369] on div "Edit payment By clicking apply, you will make changes to all payments to Inland…" at bounding box center [585, 288] width 1170 height 576
paste input "VTAX25R"
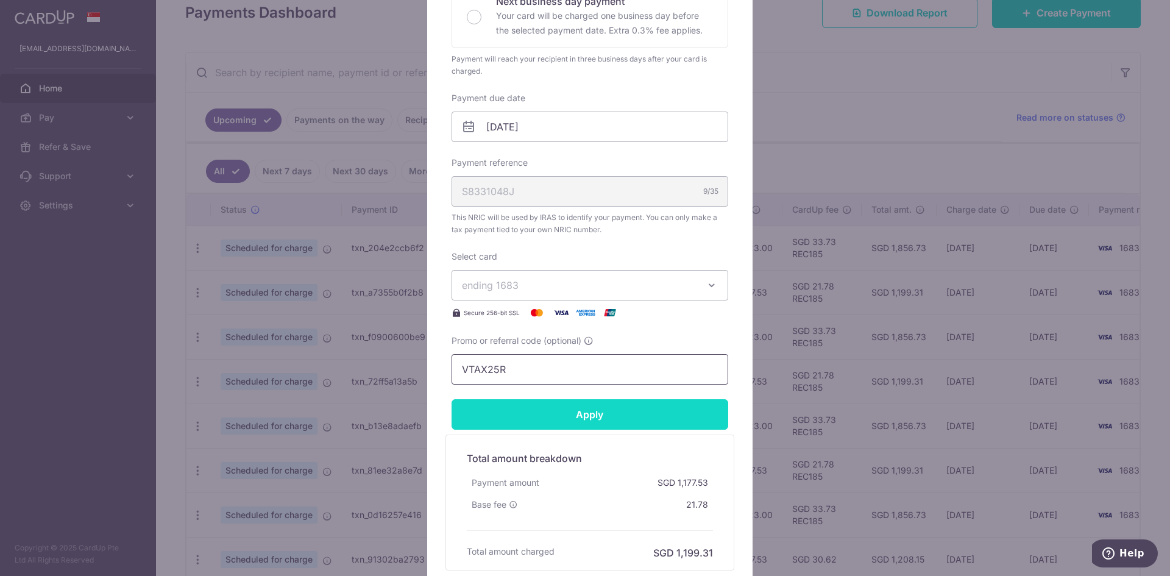
type input "VTAX25R"
click at [528, 411] on input "Apply" at bounding box center [589, 414] width 277 height 30
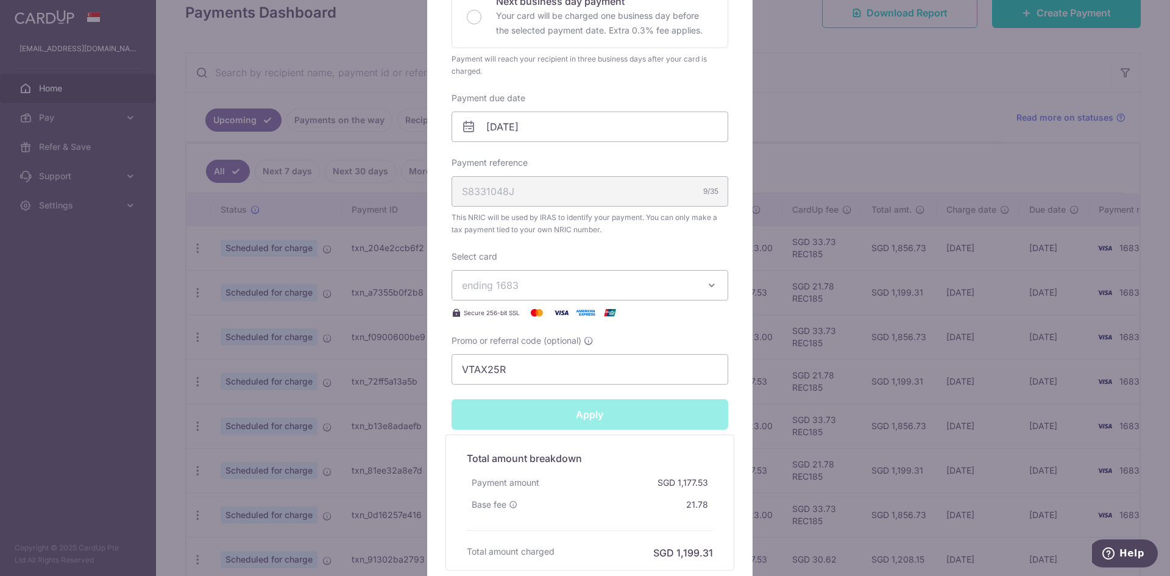
type input "Successfully Applied"
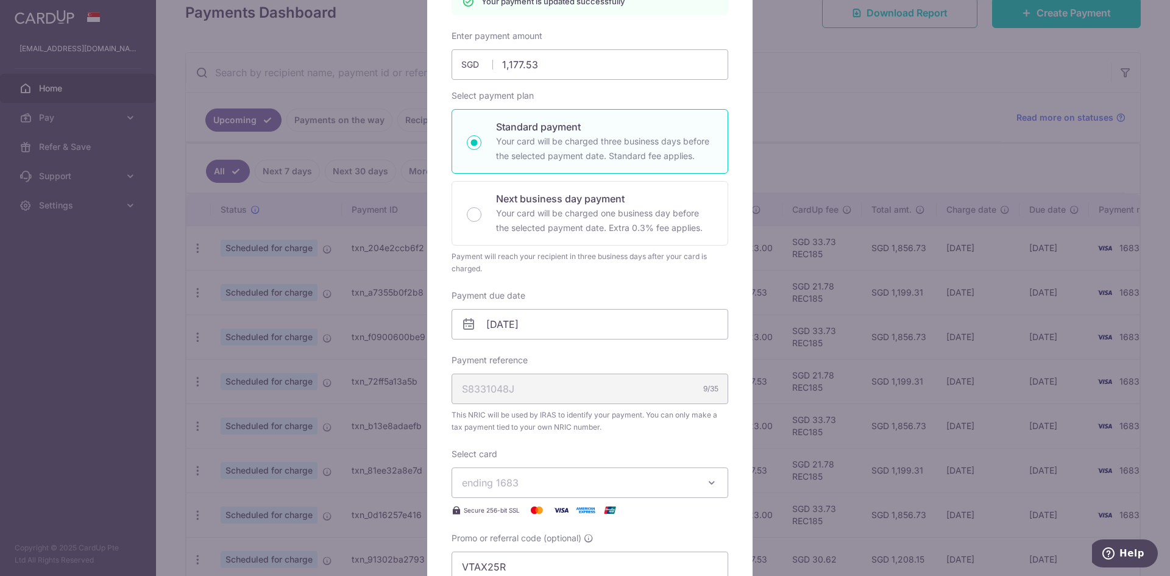
scroll to position [0, 0]
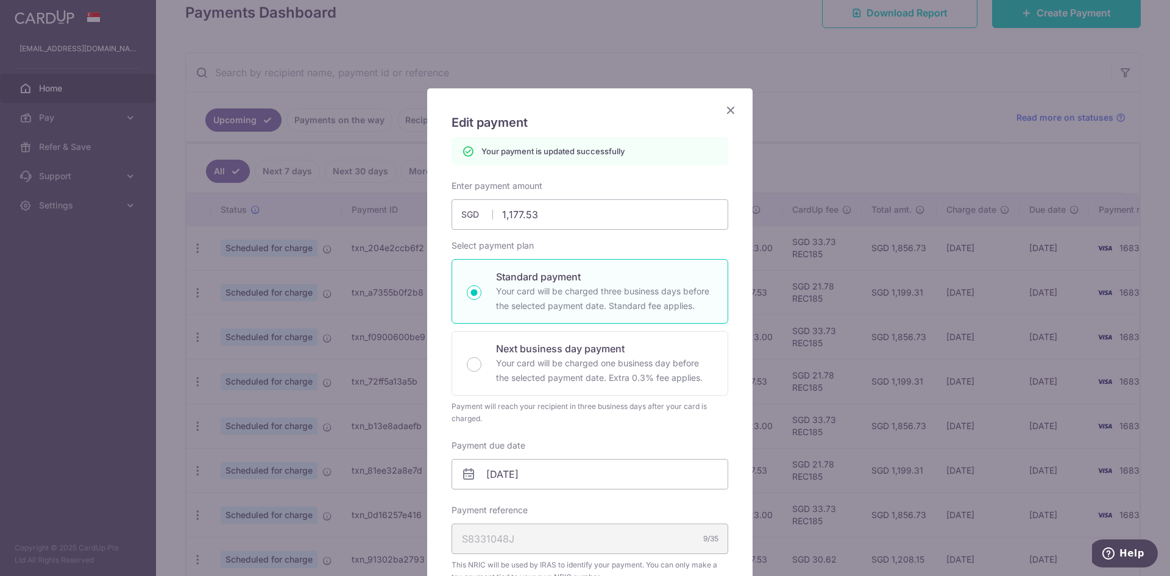
click at [724, 110] on icon "Close" at bounding box center [730, 109] width 15 height 15
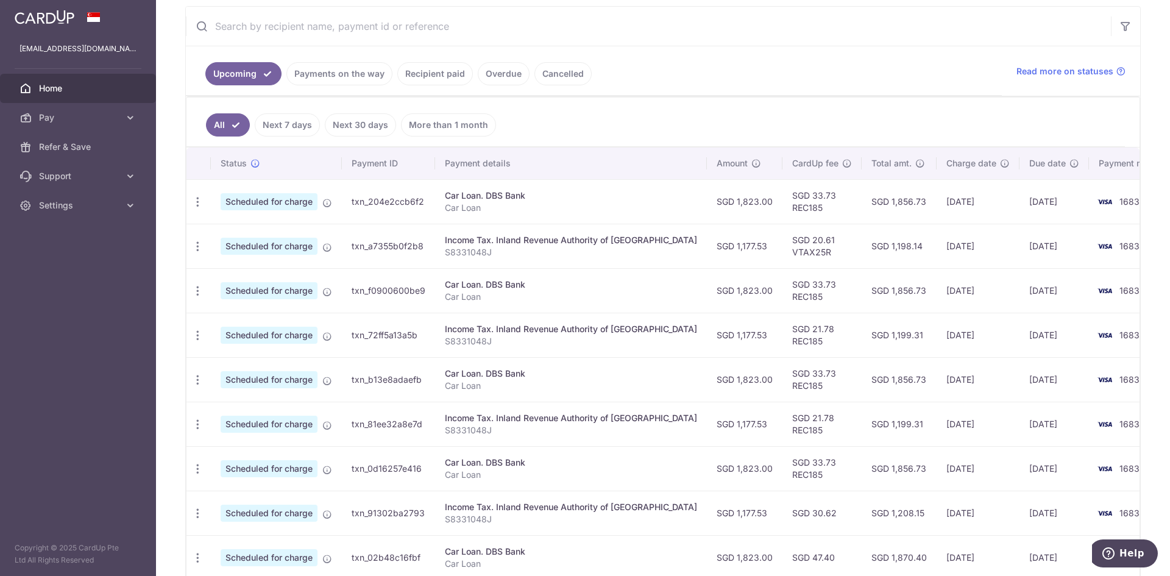
scroll to position [244, 0]
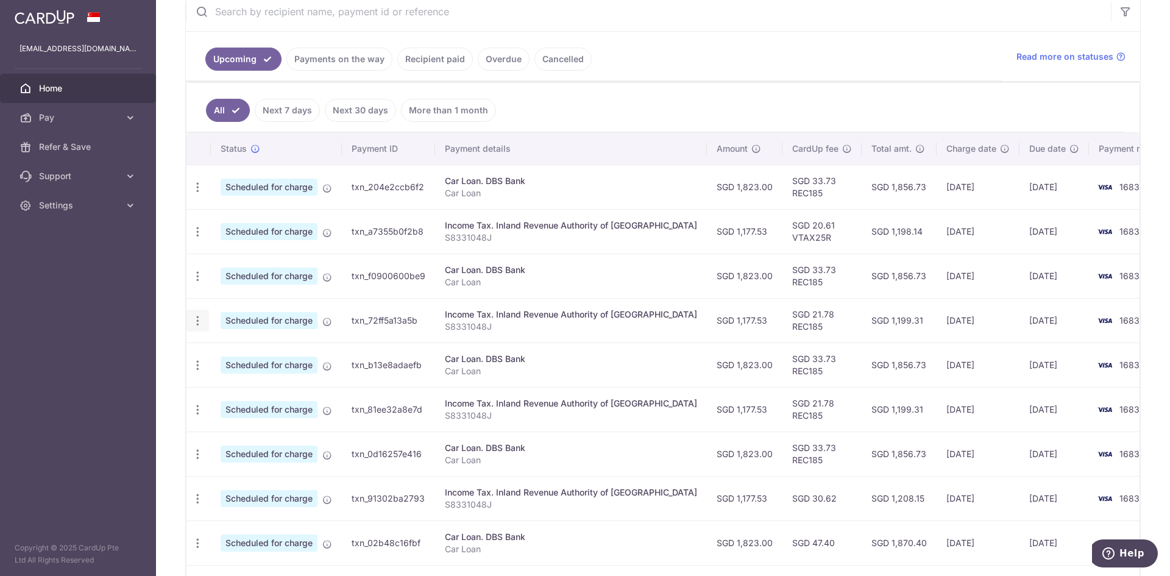
click at [203, 323] on div "Update payment Cancel payment" at bounding box center [197, 320] width 23 height 23
click at [196, 319] on icon "button" at bounding box center [197, 320] width 13 height 13
click at [247, 357] on span "Update payment" at bounding box center [262, 354] width 83 height 15
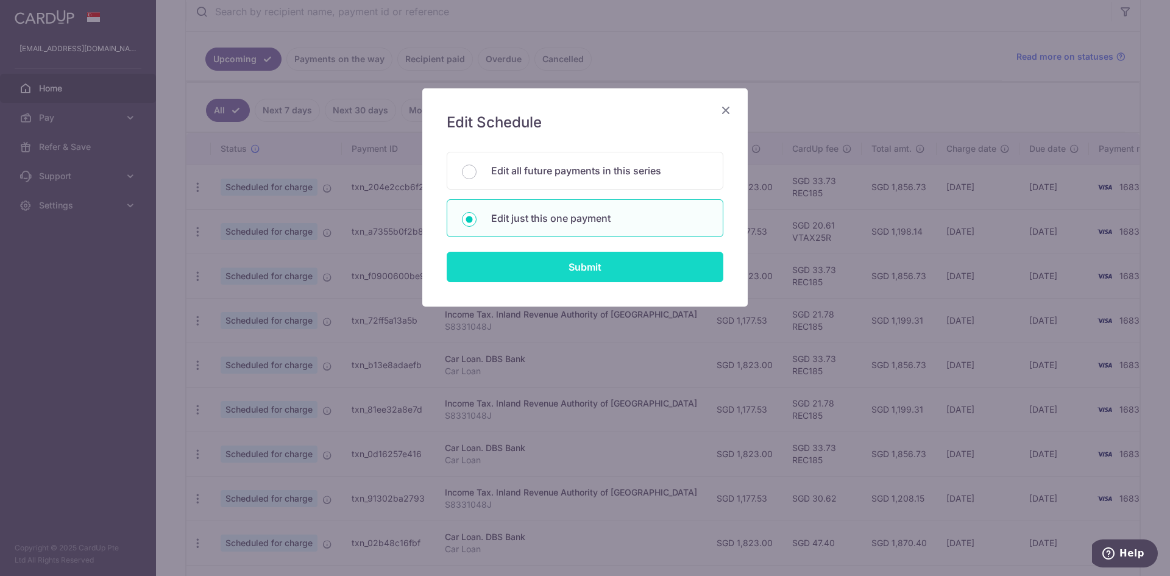
click at [564, 263] on input "Submit" at bounding box center [585, 267] width 277 height 30
radio input "true"
type input "1,177.53"
type input "[DATE]"
type input "S8331048J"
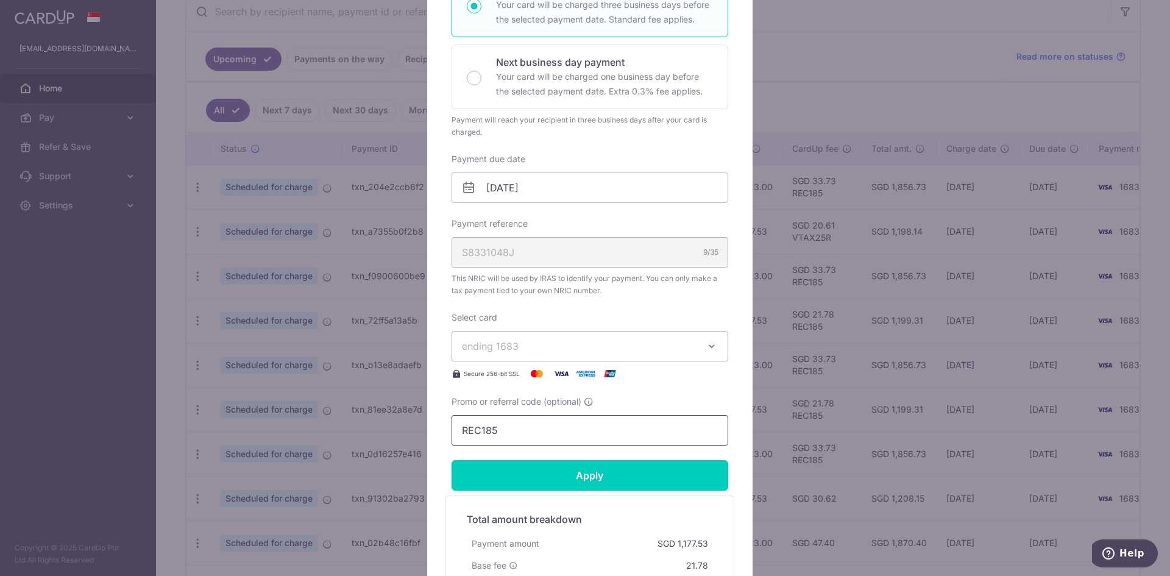
drag, startPoint x: 520, startPoint y: 432, endPoint x: 462, endPoint y: 450, distance: 60.5
click at [394, 432] on div "Edit payment By clicking apply, you will make changes to all payments to Inland…" at bounding box center [585, 288] width 1170 height 576
paste input "VTAX25R"
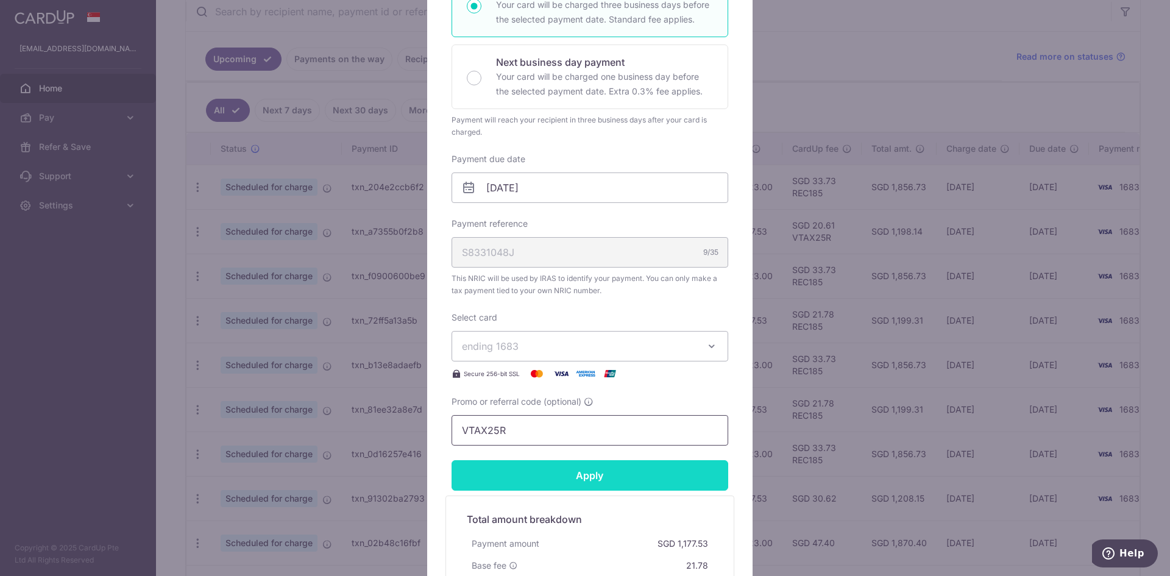
type input "VTAX25R"
click at [531, 472] on input "Apply" at bounding box center [589, 475] width 277 height 30
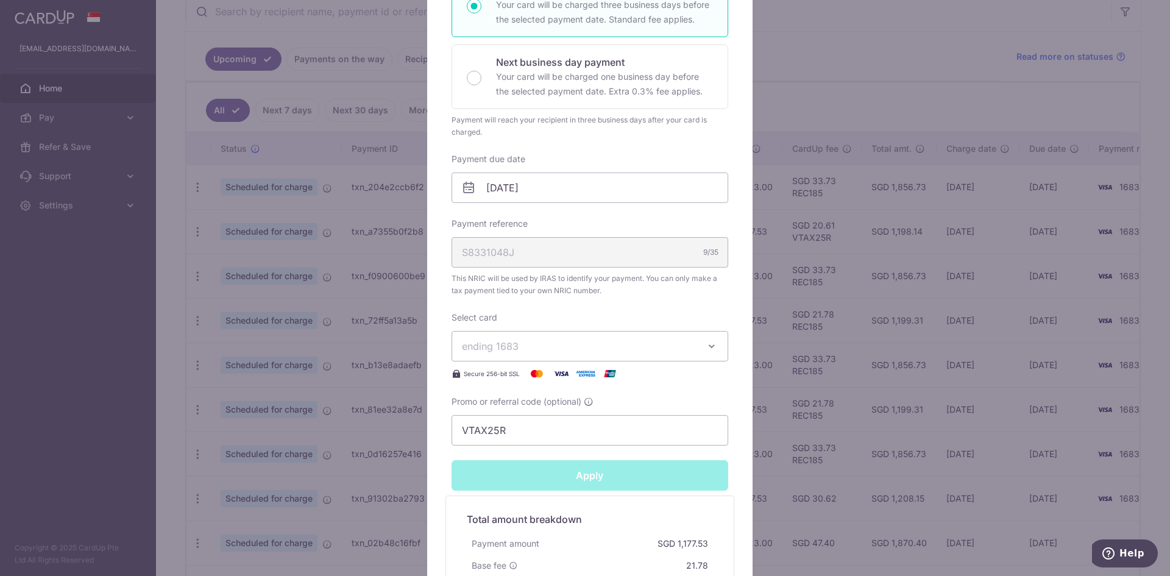
type input "Successfully Applied"
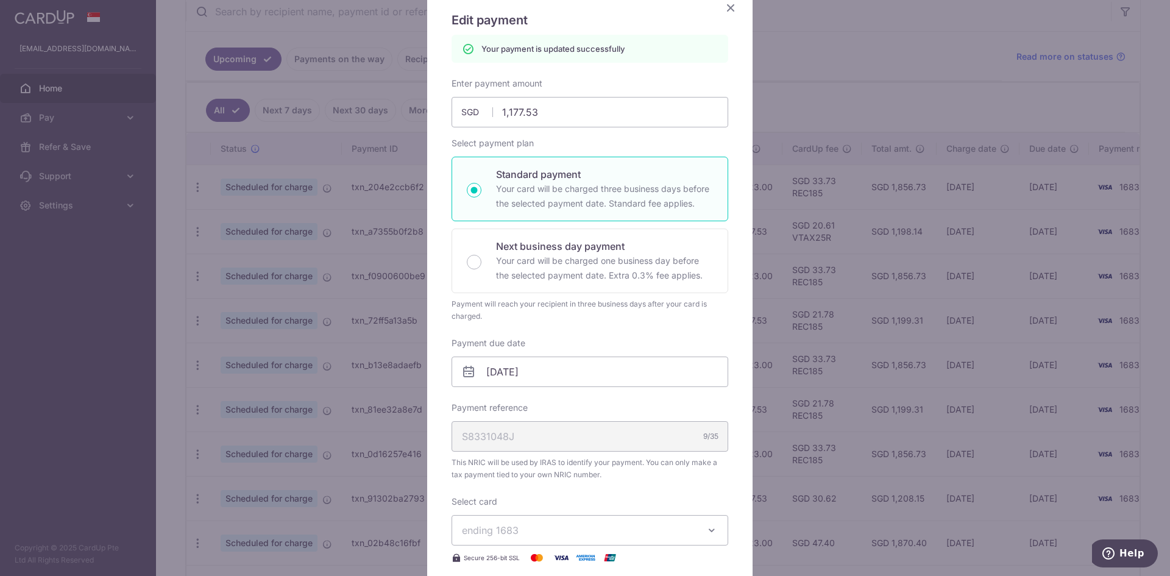
scroll to position [43, 0]
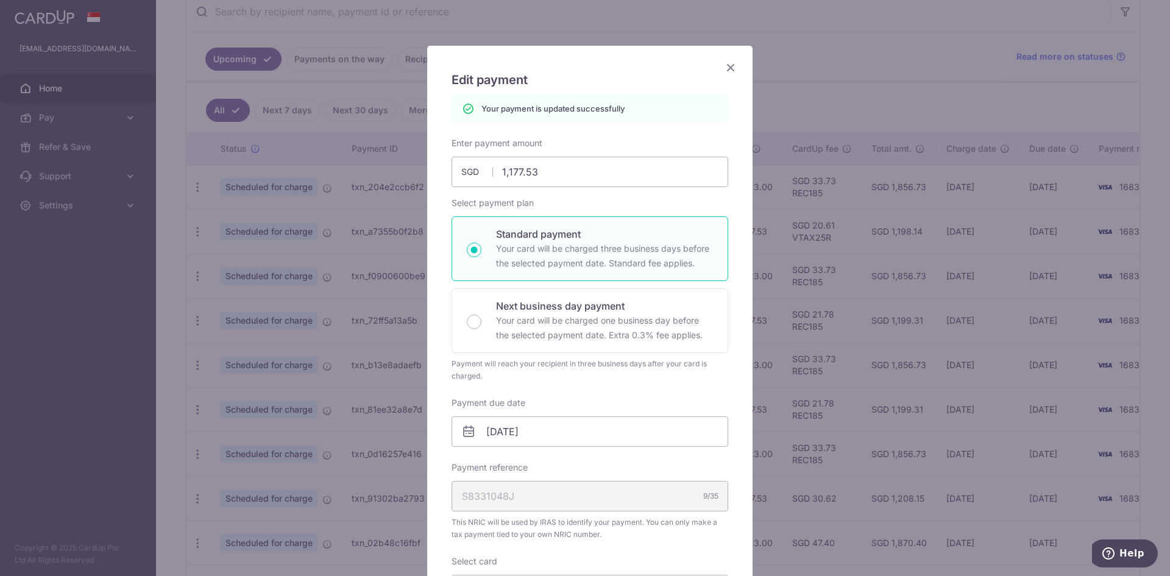
click at [724, 65] on icon "Close" at bounding box center [730, 67] width 15 height 15
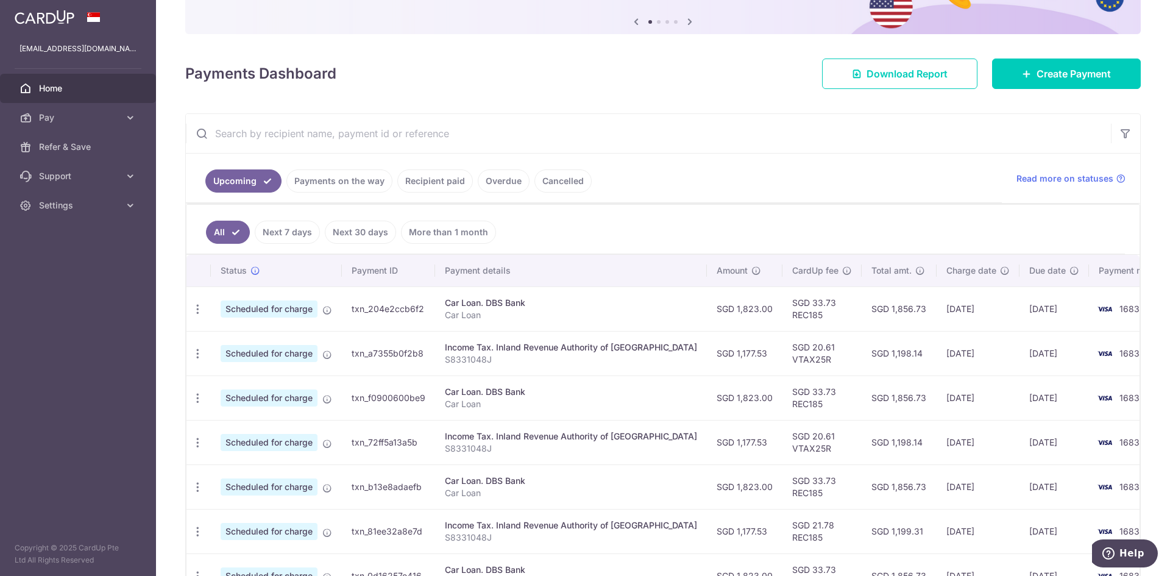
scroll to position [244, 0]
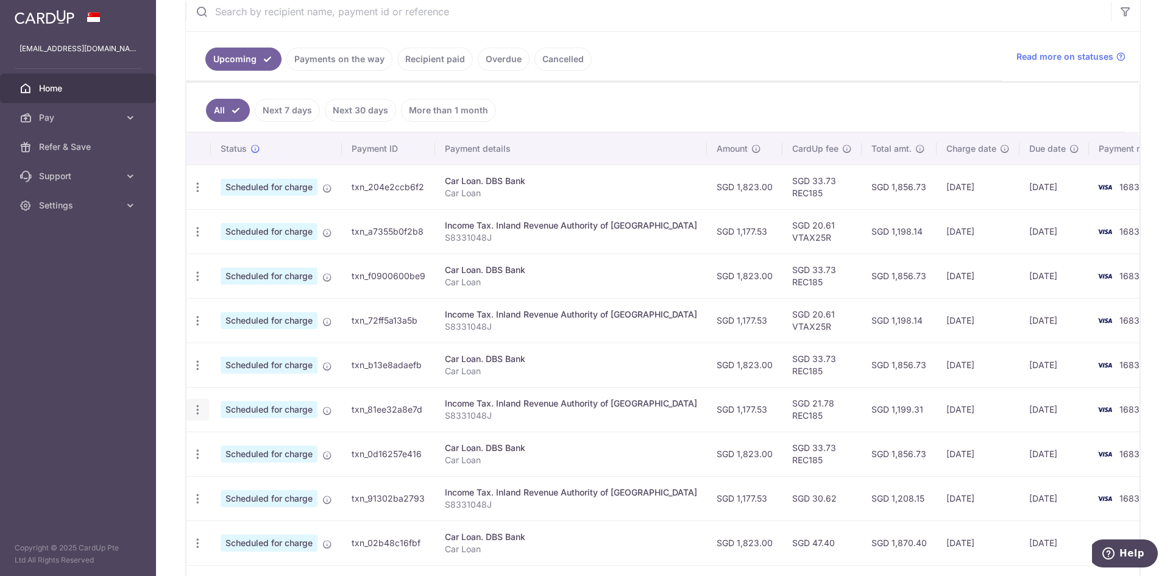
click at [202, 412] on icon "button" at bounding box center [197, 409] width 13 height 13
click at [270, 447] on span "Update payment" at bounding box center [262, 443] width 83 height 15
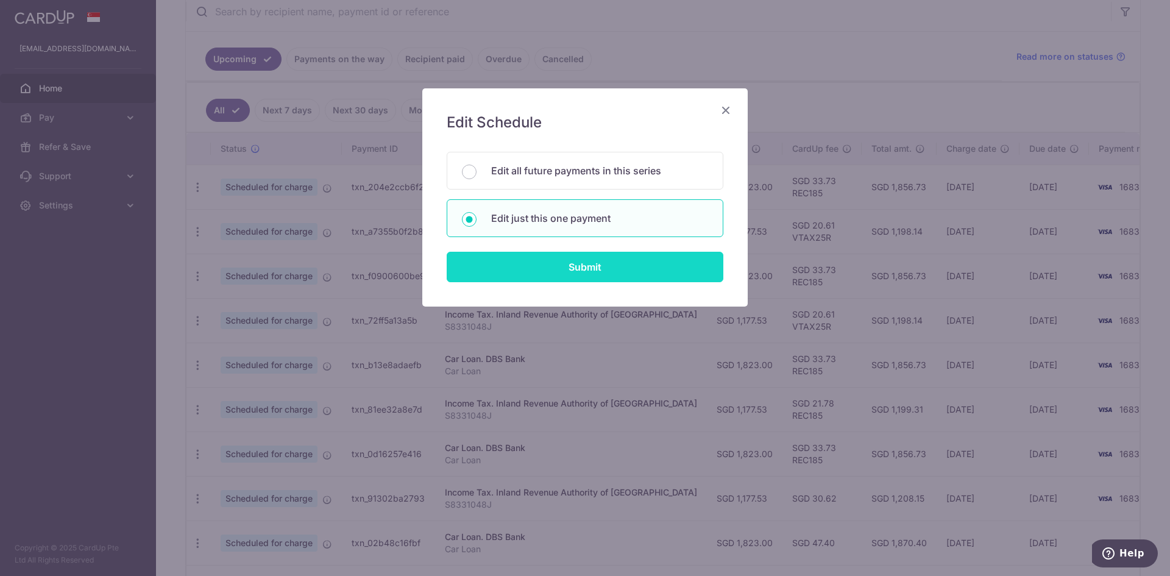
click at [503, 261] on input "Submit" at bounding box center [585, 267] width 277 height 30
radio input "true"
type input "1,177.53"
type input "[DATE]"
type input "S8331048J"
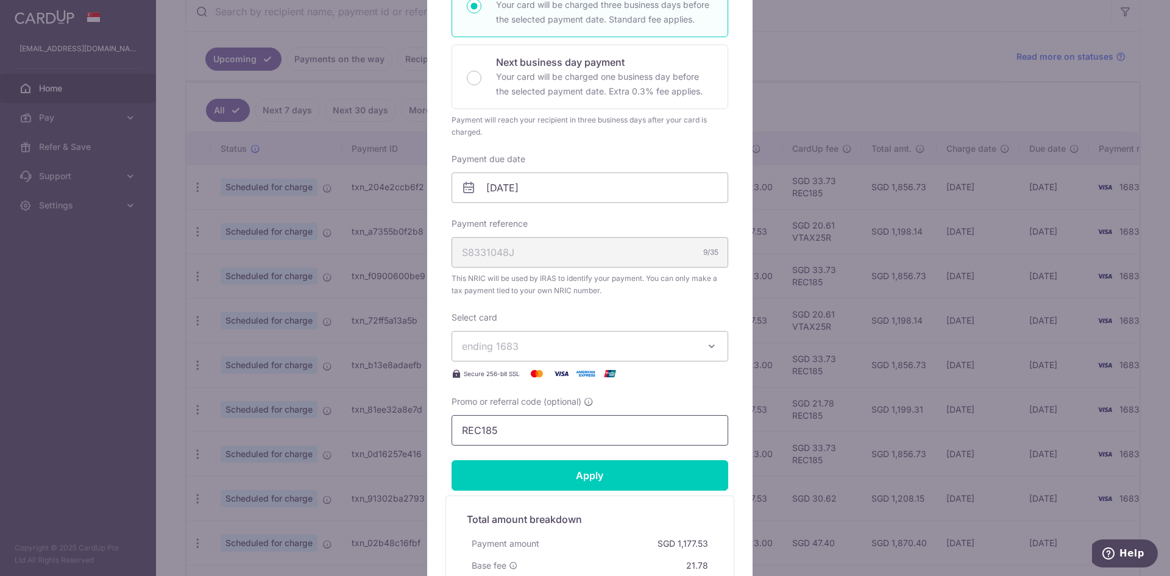
drag, startPoint x: 518, startPoint y: 430, endPoint x: 390, endPoint y: 433, distance: 127.4
click at [390, 433] on div "Edit payment By clicking apply, you will make changes to all payments to Inland…" at bounding box center [585, 288] width 1170 height 576
paste input "VTAX25R"
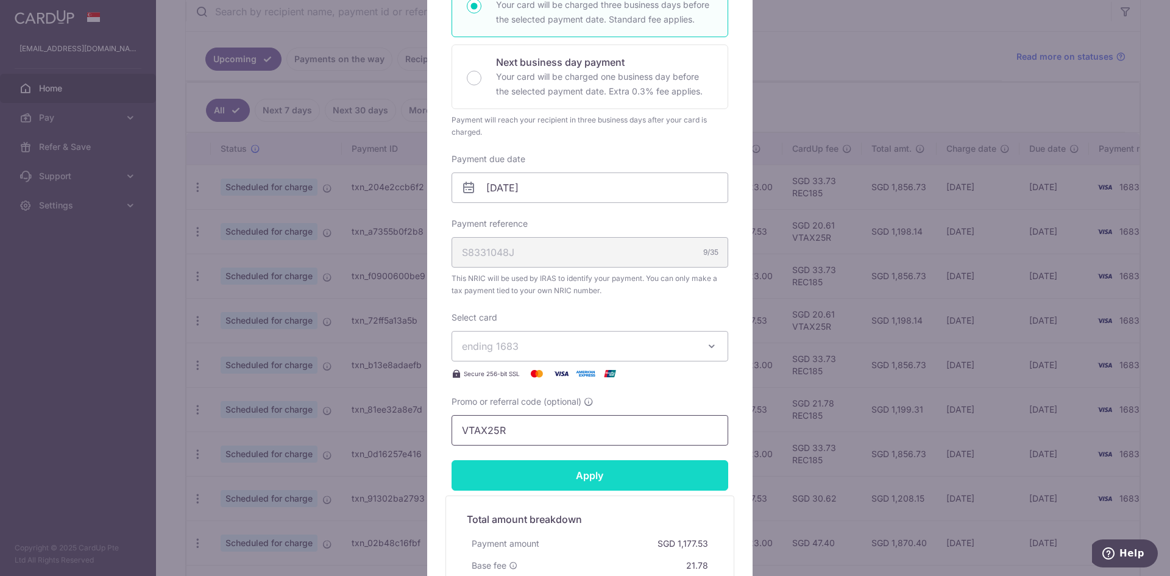
type input "VTAX25R"
click at [518, 470] on input "Apply" at bounding box center [589, 475] width 277 height 30
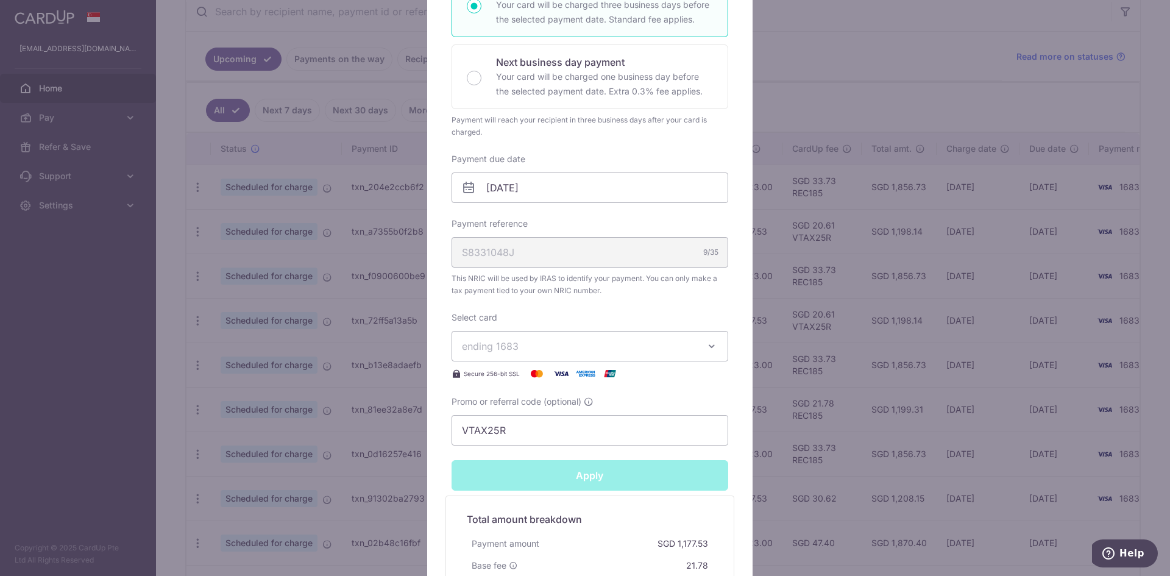
type input "Successfully Applied"
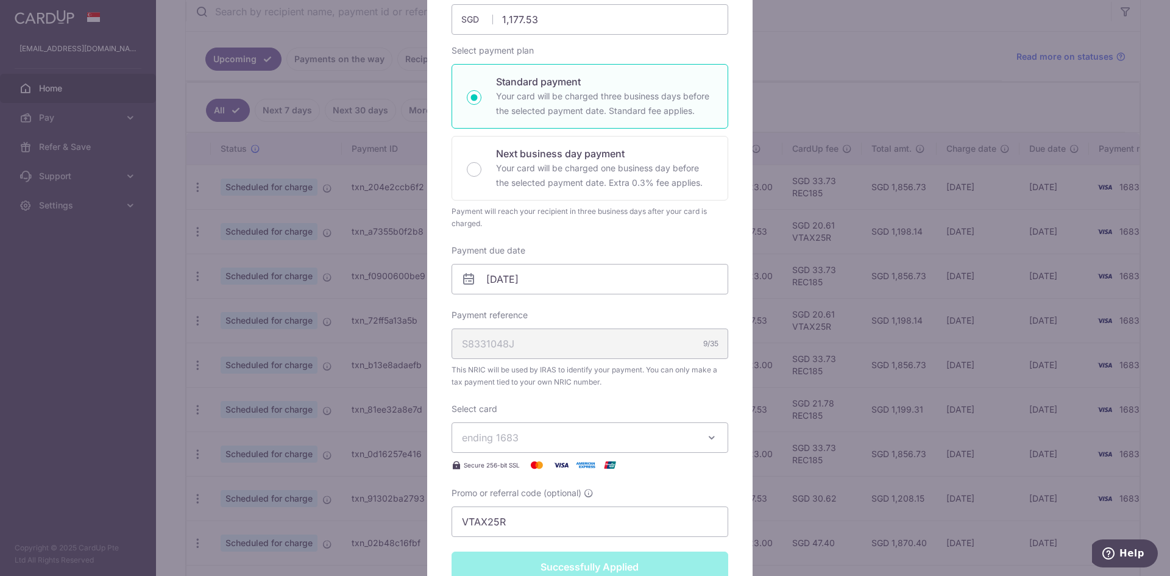
scroll to position [43, 0]
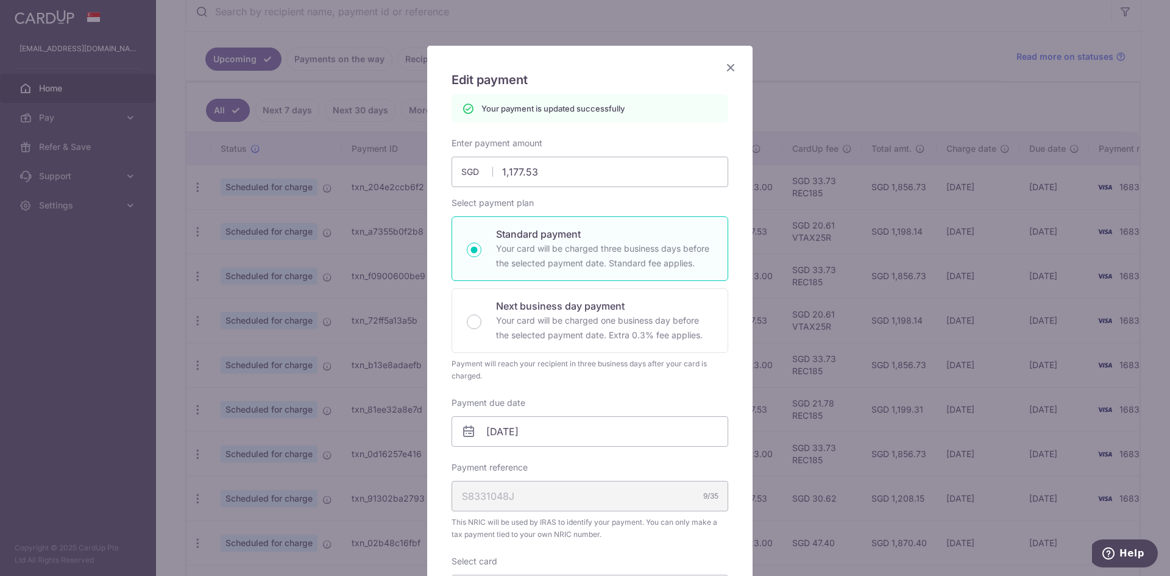
click at [729, 67] on icon "Close" at bounding box center [730, 67] width 15 height 15
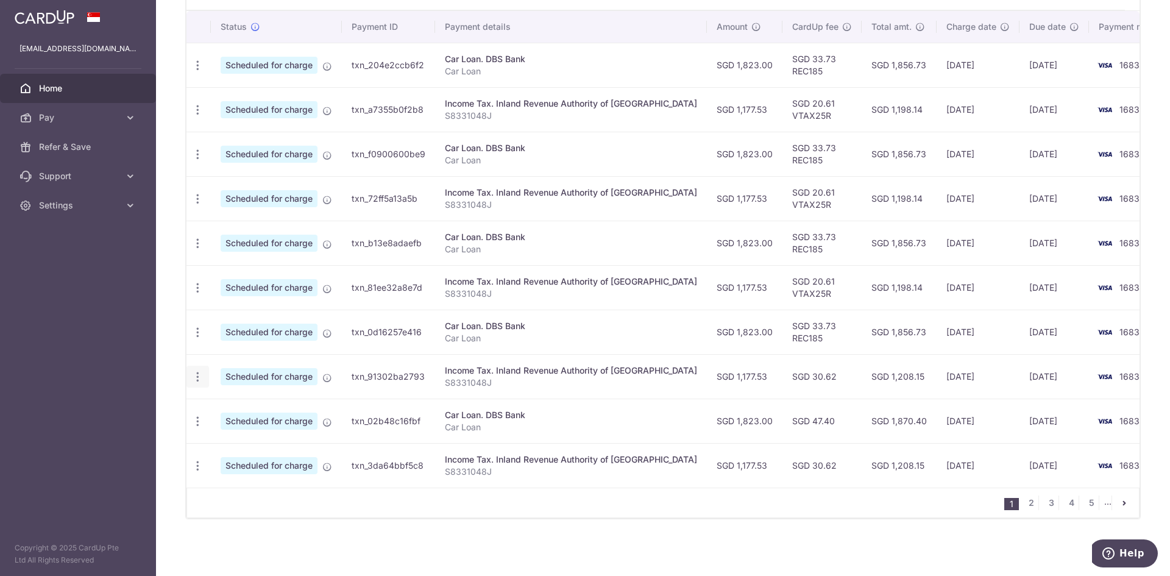
click at [194, 376] on icon "button" at bounding box center [197, 376] width 13 height 13
click at [247, 408] on span "Update payment" at bounding box center [262, 410] width 83 height 15
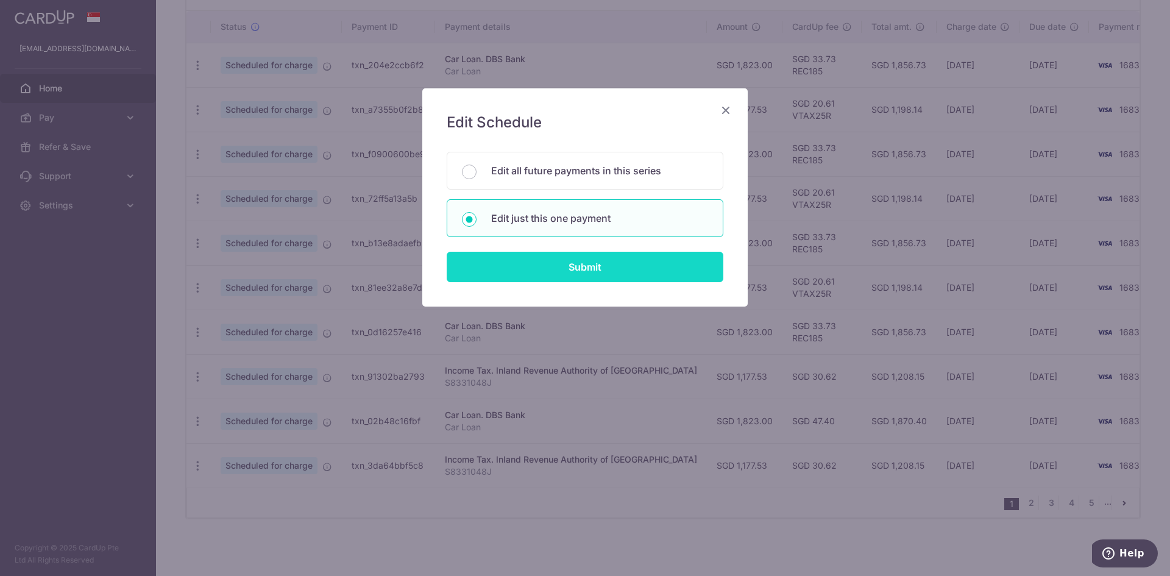
click at [546, 258] on input "Submit" at bounding box center [585, 267] width 277 height 30
radio input "true"
type input "1,177.53"
type input "[DATE]"
type input "S8331048J"
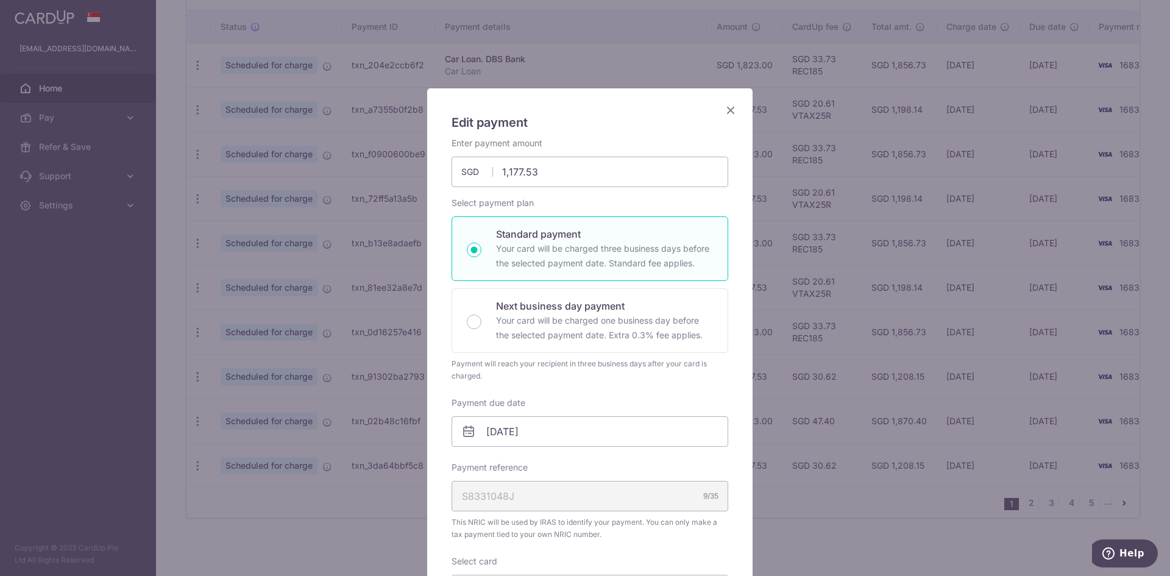
scroll to position [365, 0]
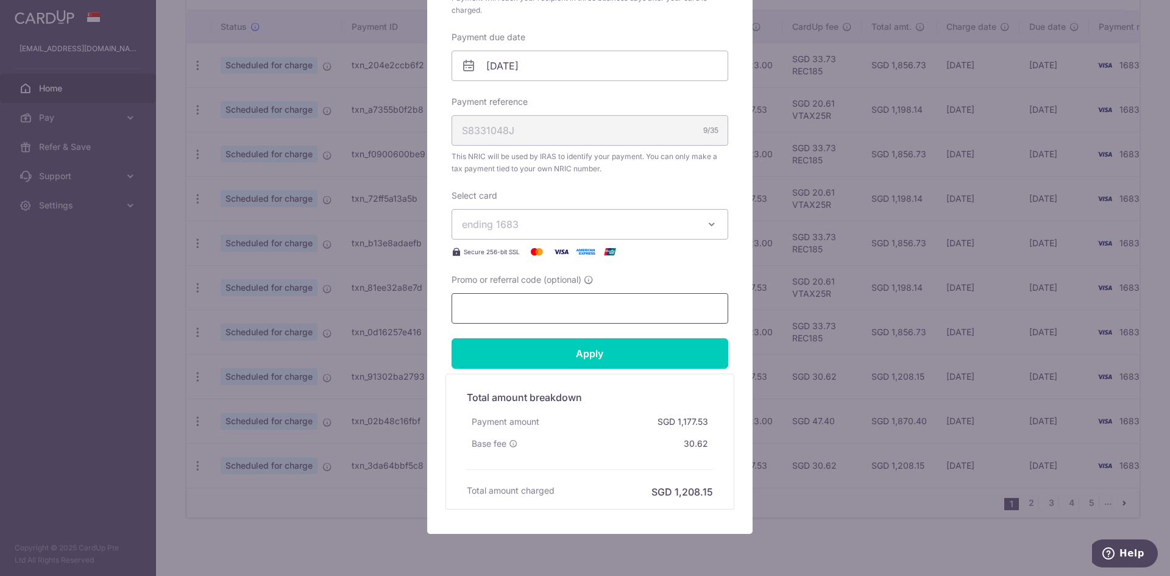
click at [545, 309] on input "Promo or referral code (optional)" at bounding box center [589, 308] width 277 height 30
paste input "REC185"
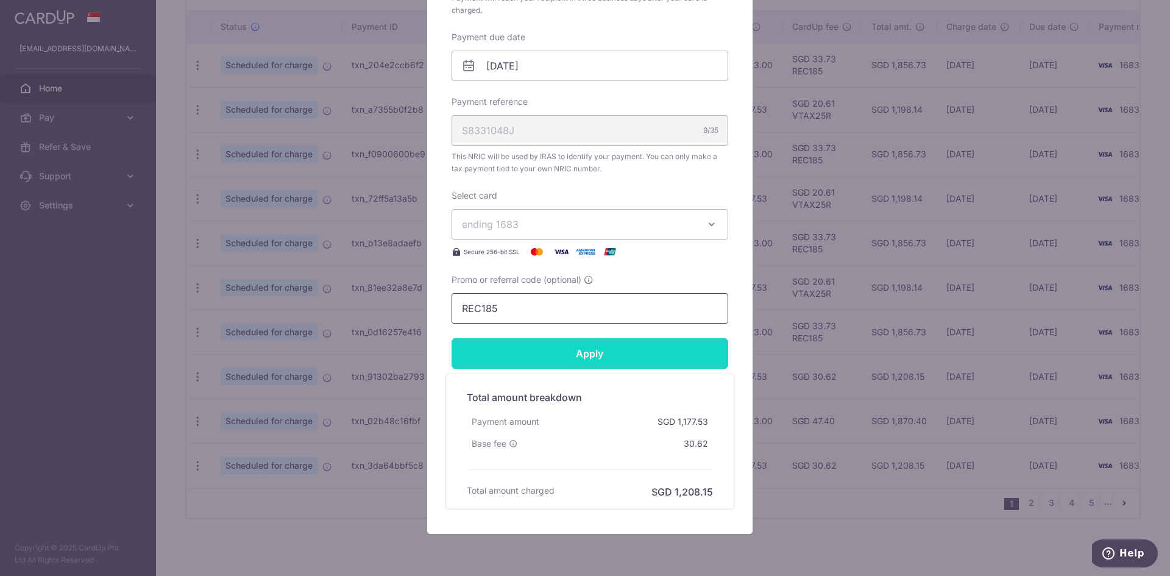
type input "REC185"
click at [553, 340] on input "Apply" at bounding box center [589, 353] width 277 height 30
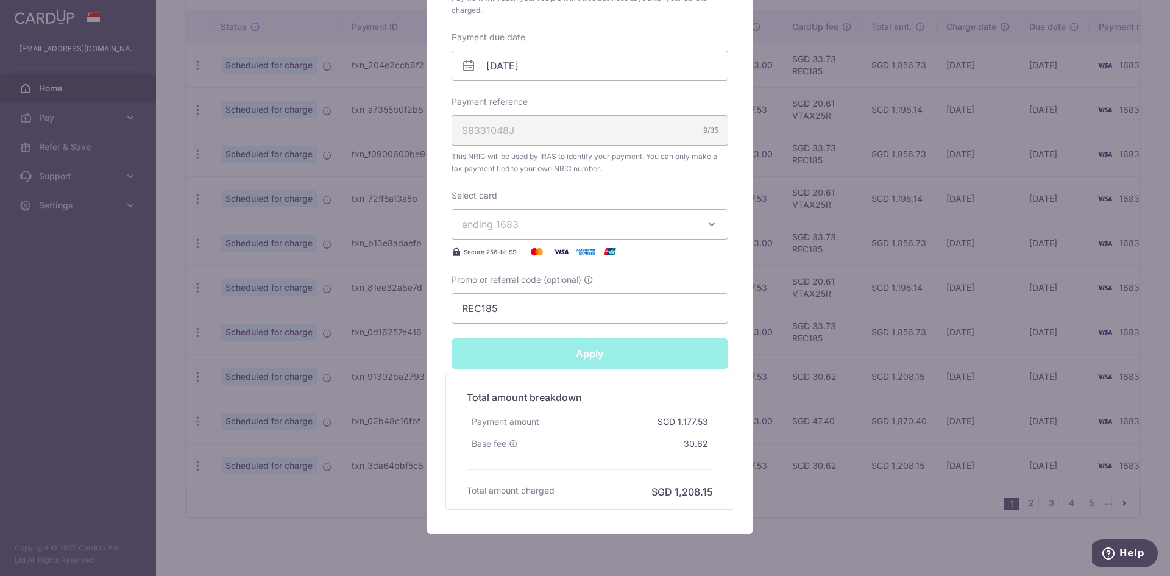
type input "Successfully Applied"
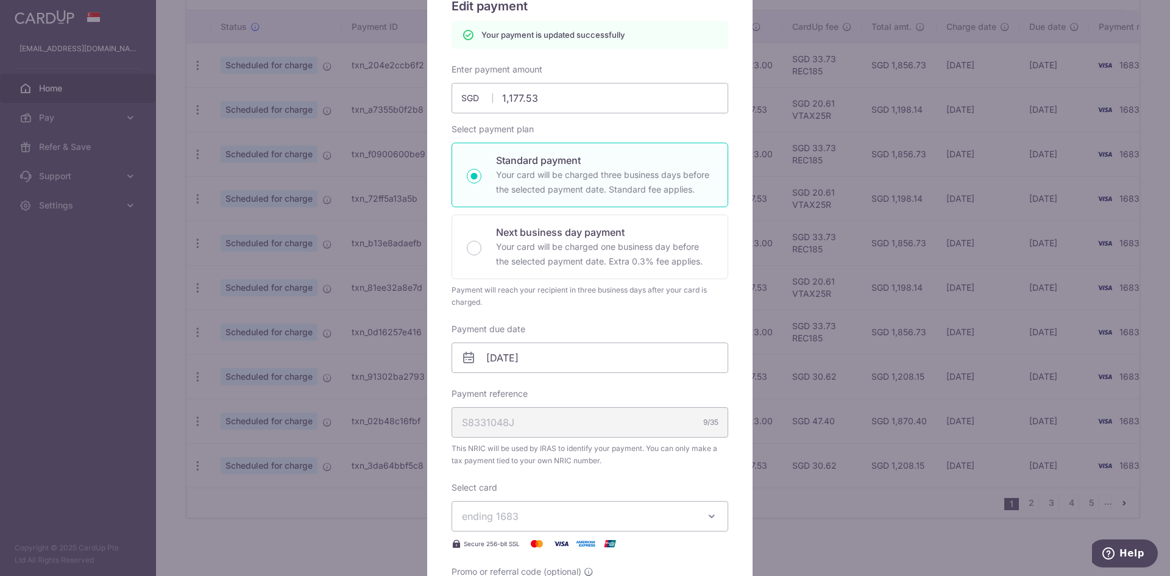
scroll to position [43, 0]
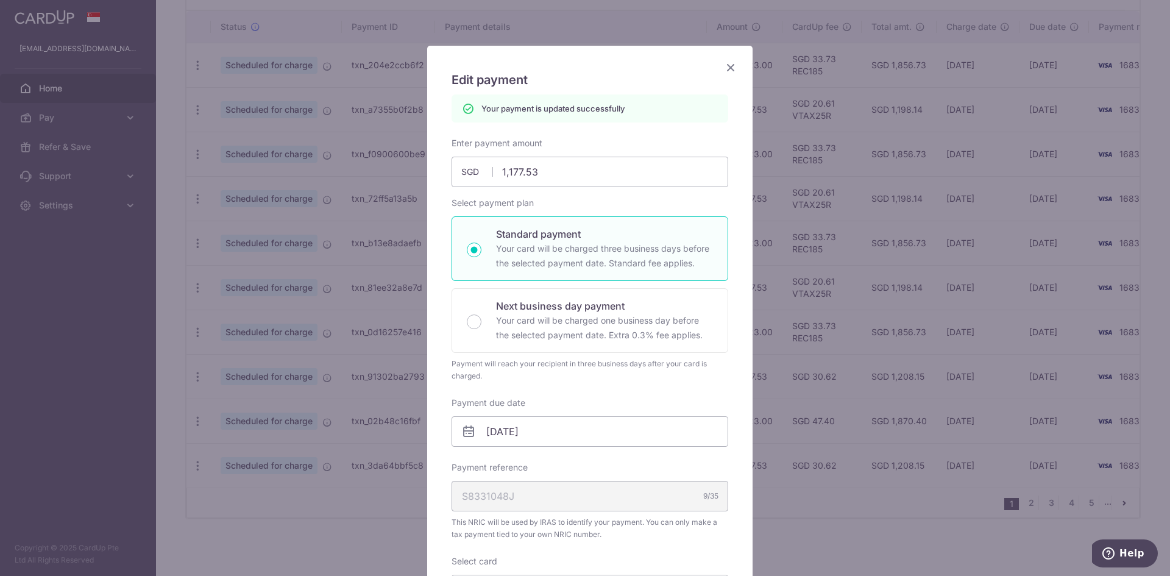
click at [728, 66] on icon "Close" at bounding box center [730, 67] width 15 height 15
